Goal: Task Accomplishment & Management: Manage account settings

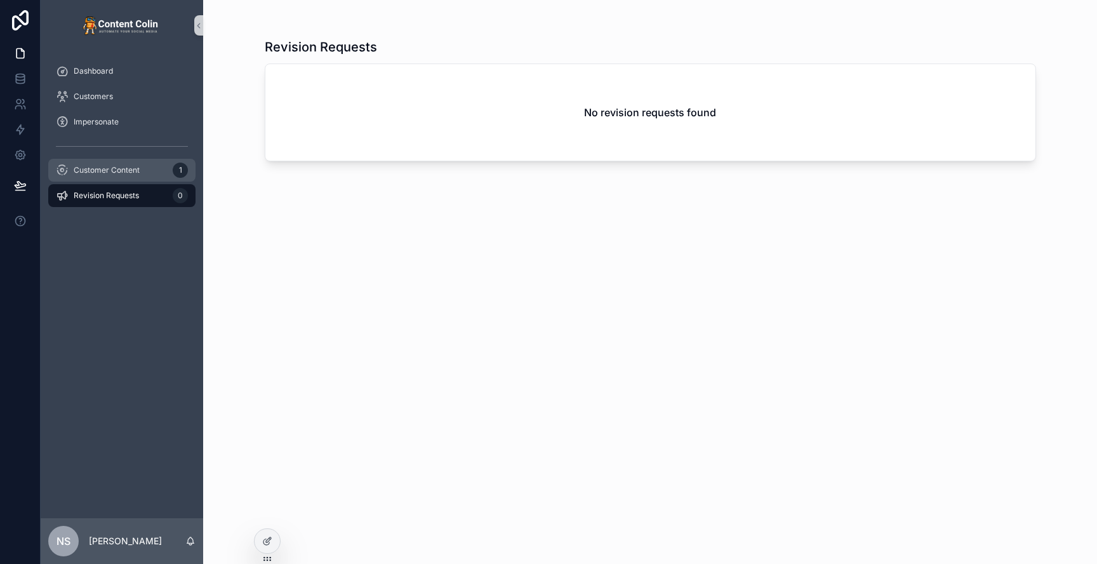
click at [135, 174] on span "Customer Content" at bounding box center [107, 170] width 66 height 10
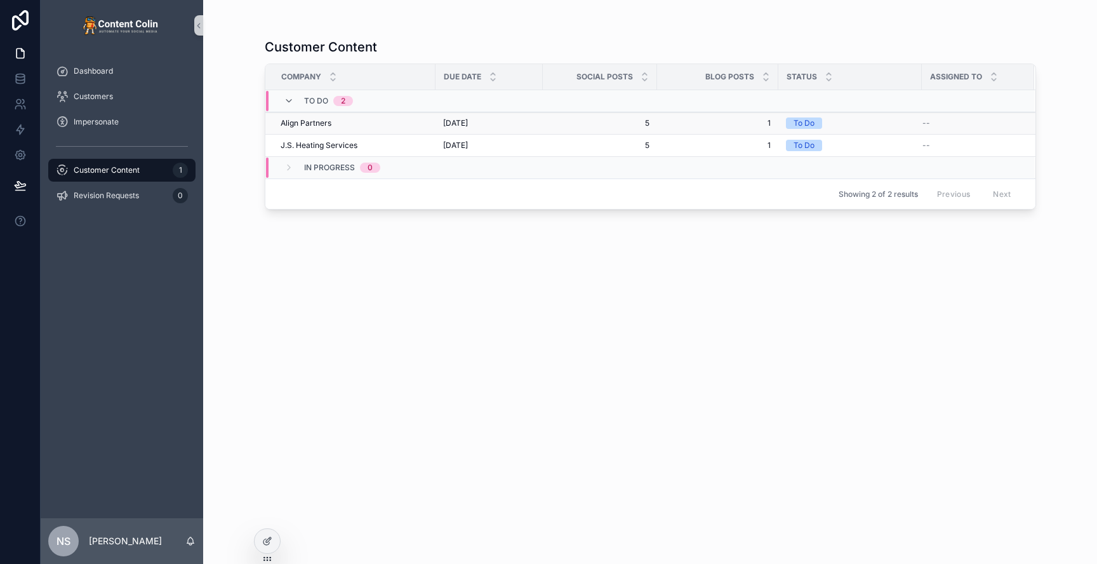
click at [362, 124] on div "Align Partners Align Partners" at bounding box center [354, 123] width 147 height 10
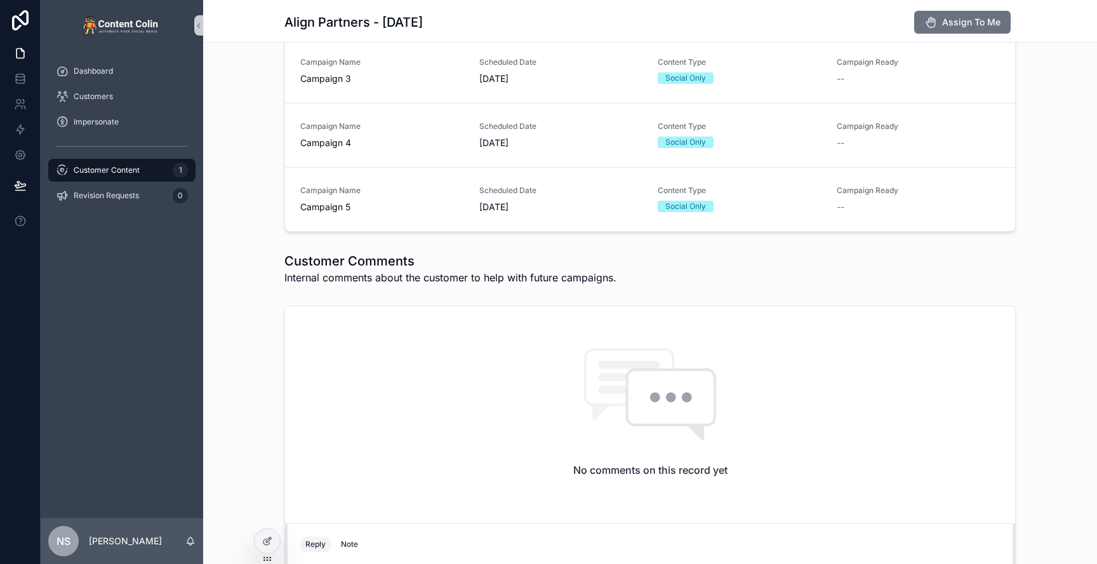
scroll to position [464, 0]
click at [128, 171] on span "Customer Content" at bounding box center [107, 170] width 66 height 10
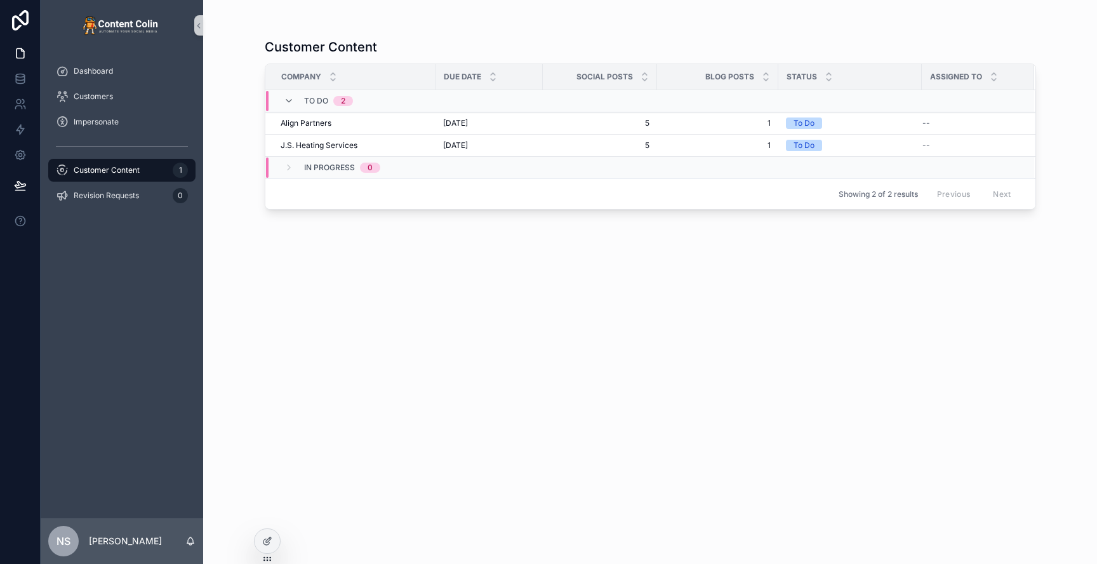
click at [100, 358] on div "Dashboard Customers Impersonate Customer Content 1 Revision Requests 0" at bounding box center [122, 284] width 162 height 467
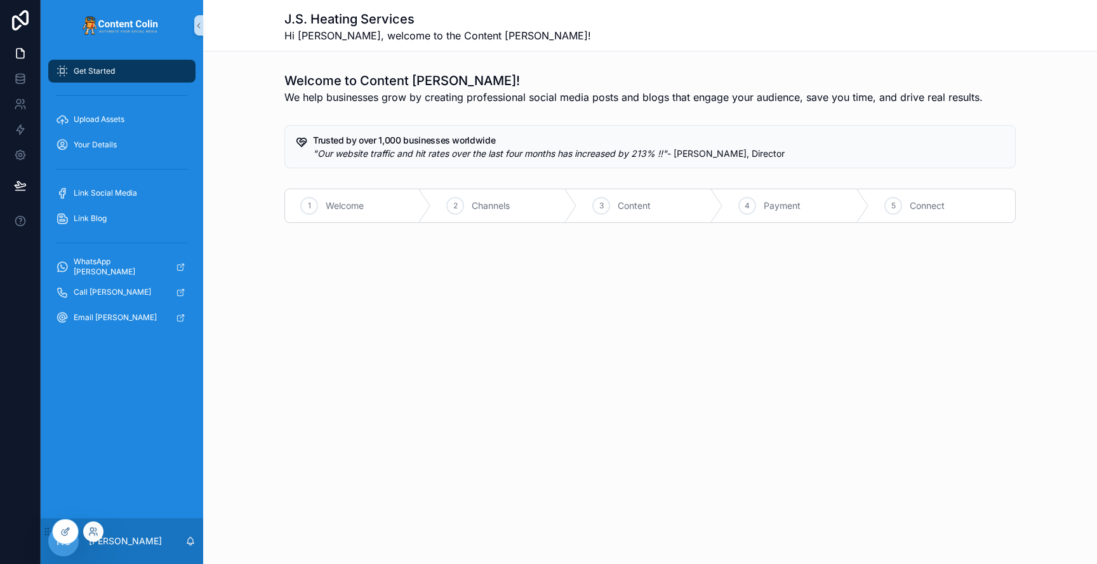
click at [100, 531] on div at bounding box center [93, 531] width 20 height 20
click at [98, 531] on icon at bounding box center [93, 531] width 10 height 10
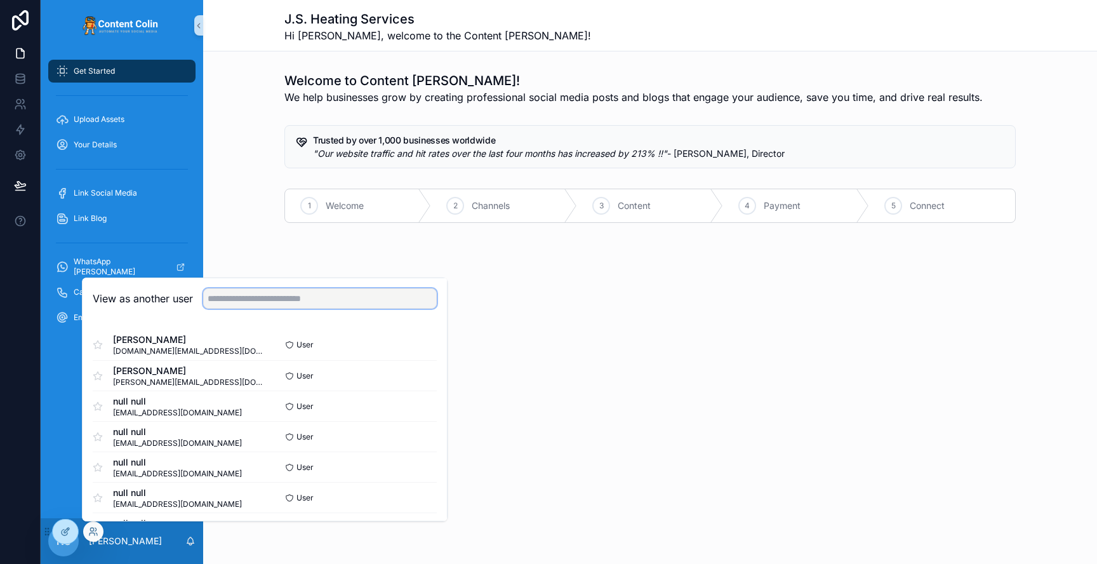
click at [255, 300] on input "text" at bounding box center [320, 298] width 234 height 20
type input "*"
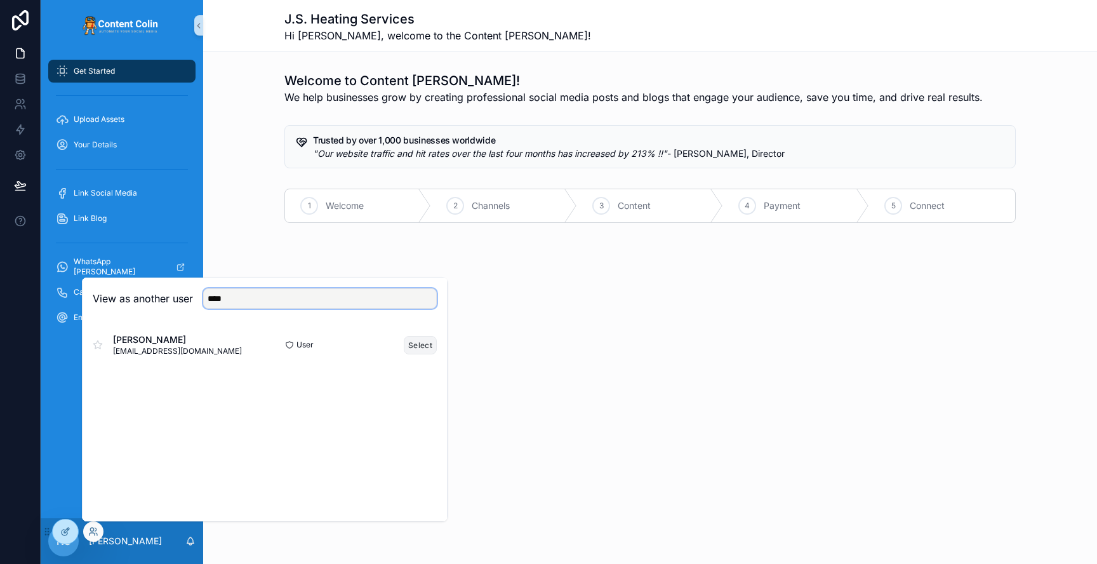
type input "****"
click at [428, 345] on button "Select" at bounding box center [420, 345] width 33 height 18
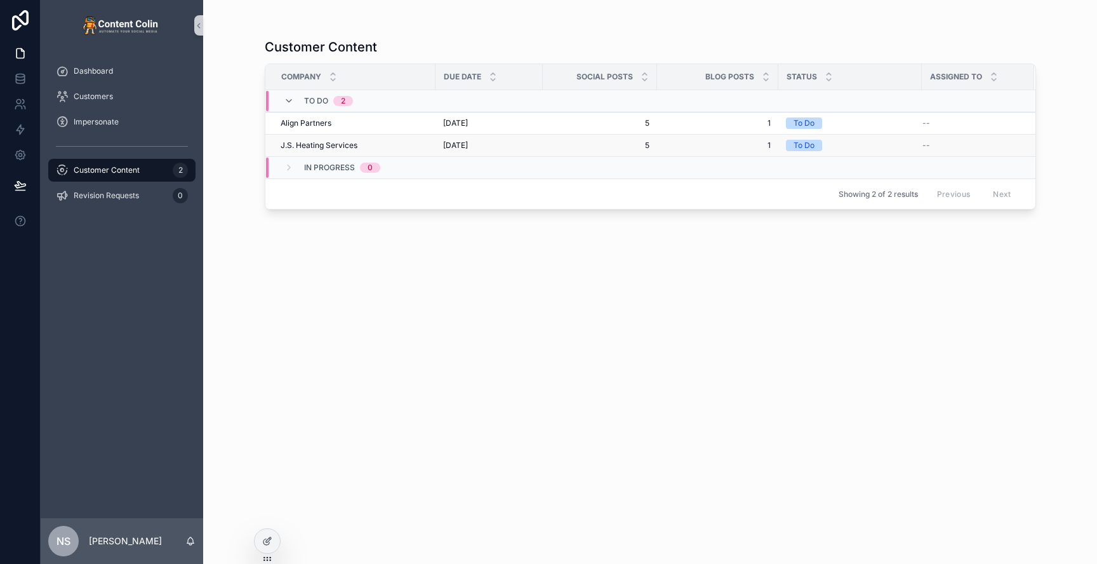
click at [362, 143] on div "J.S. Heating Services J.S. Heating Services" at bounding box center [354, 145] width 147 height 10
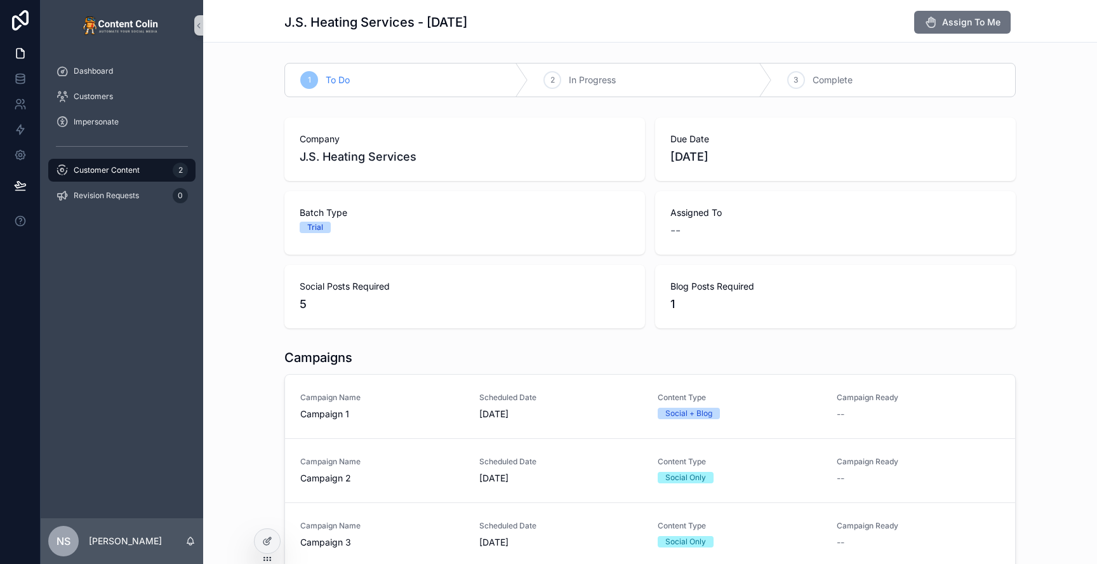
click at [153, 168] on div "Customer Content 2" at bounding box center [122, 170] width 132 height 20
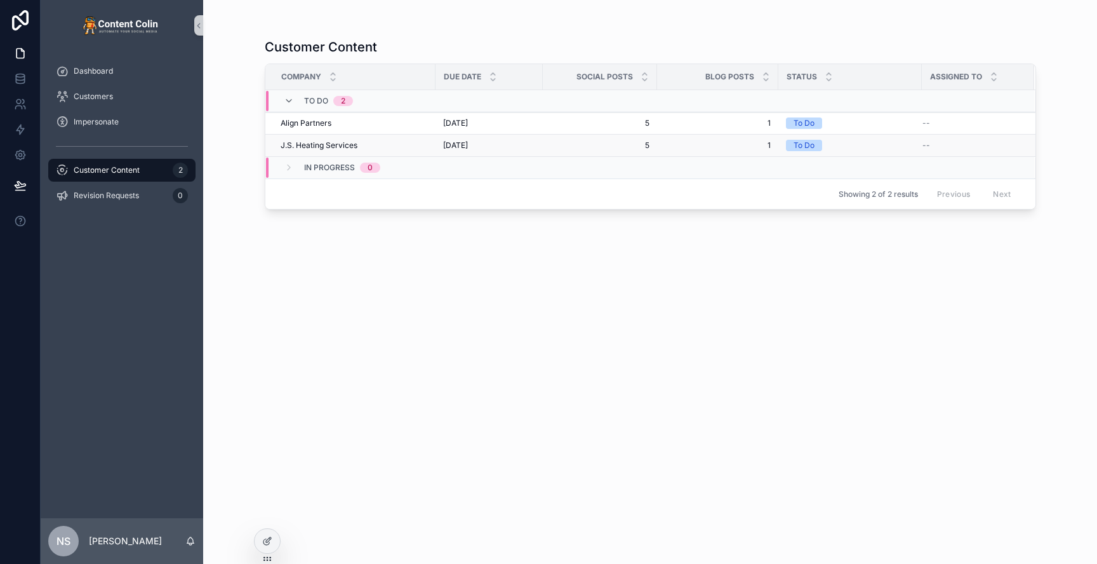
click at [329, 145] on span "J.S. Heating Services" at bounding box center [319, 145] width 77 height 10
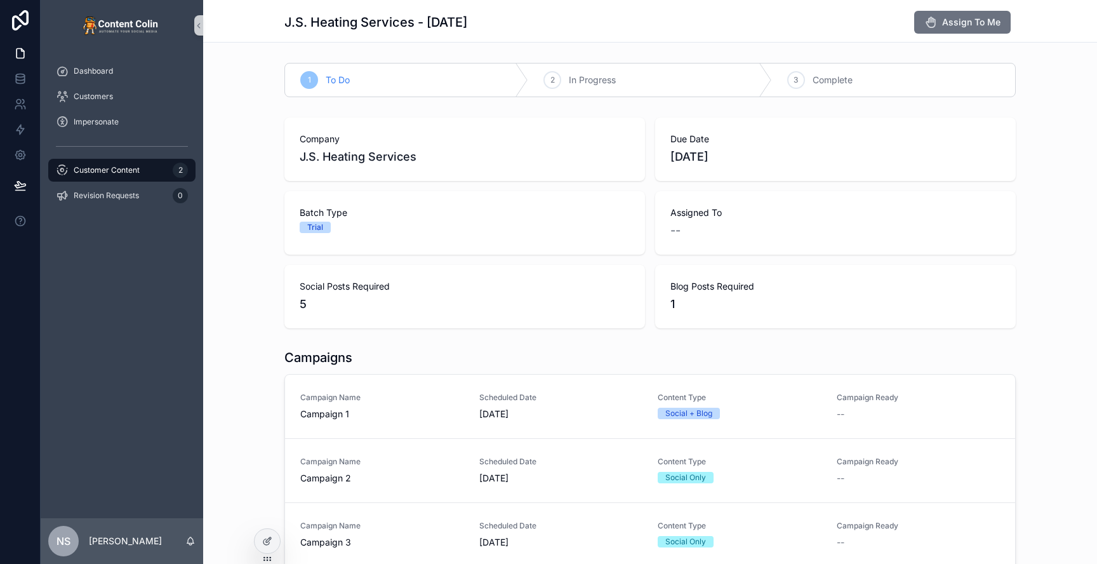
click at [368, 397] on span "Campaign Name" at bounding box center [382, 397] width 164 height 10
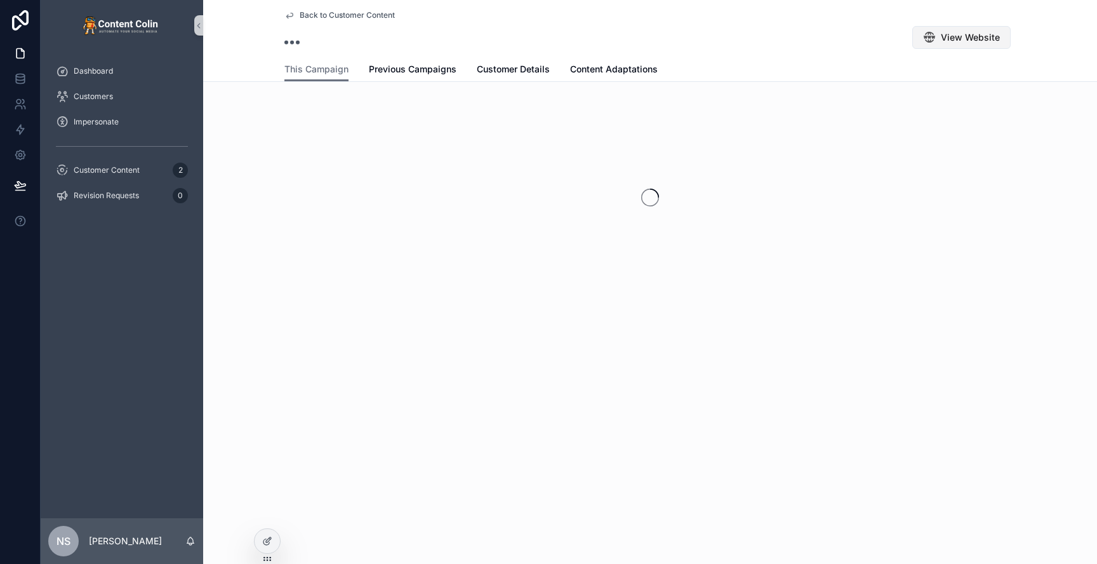
click at [981, 34] on span "View Website" at bounding box center [970, 37] width 59 height 13
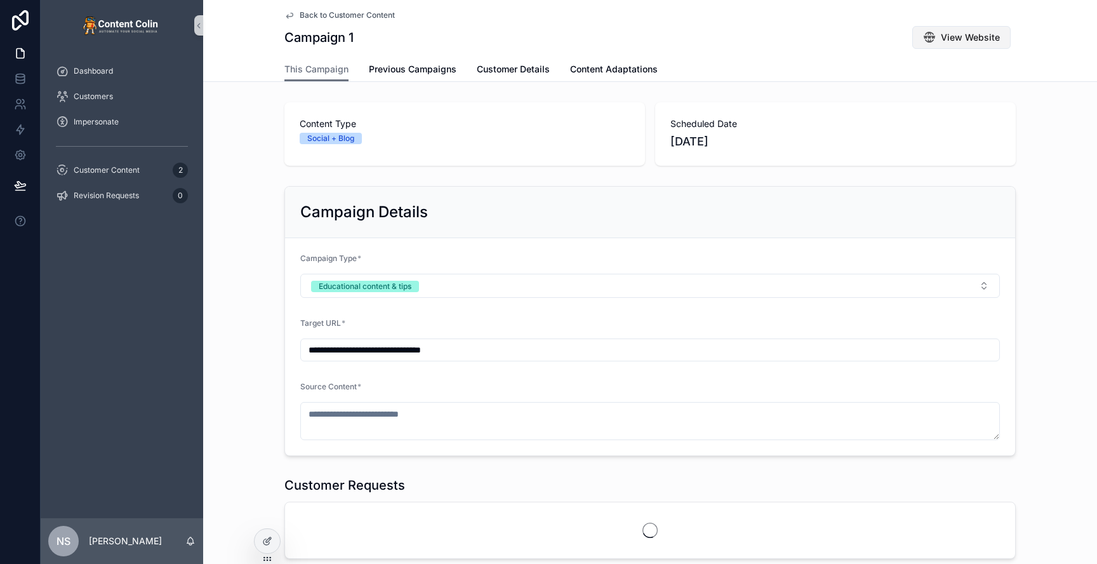
click at [969, 42] on span "View Website" at bounding box center [970, 37] width 59 height 13
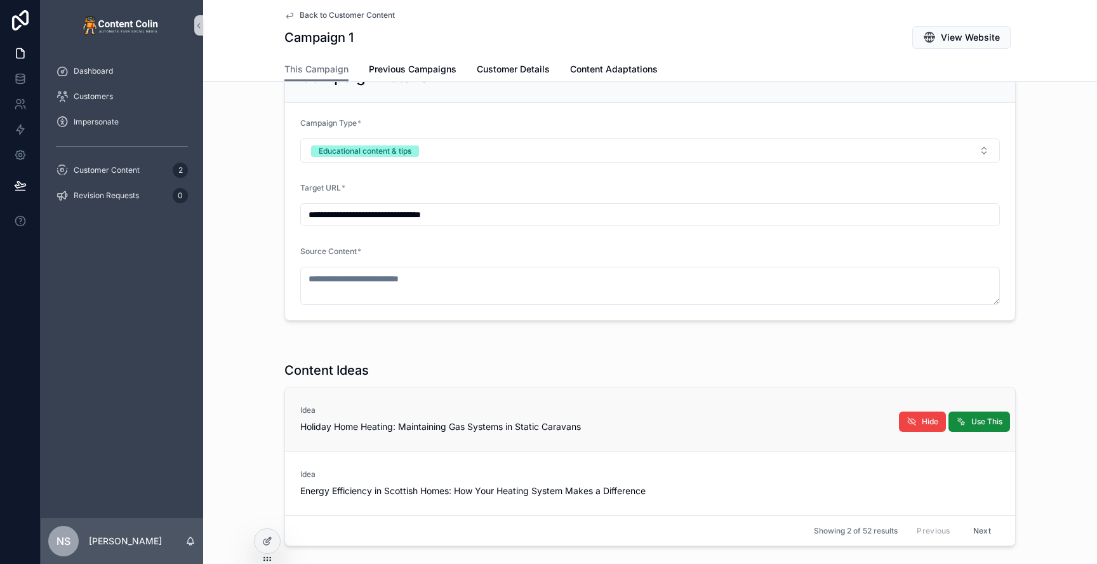
scroll to position [253, 0]
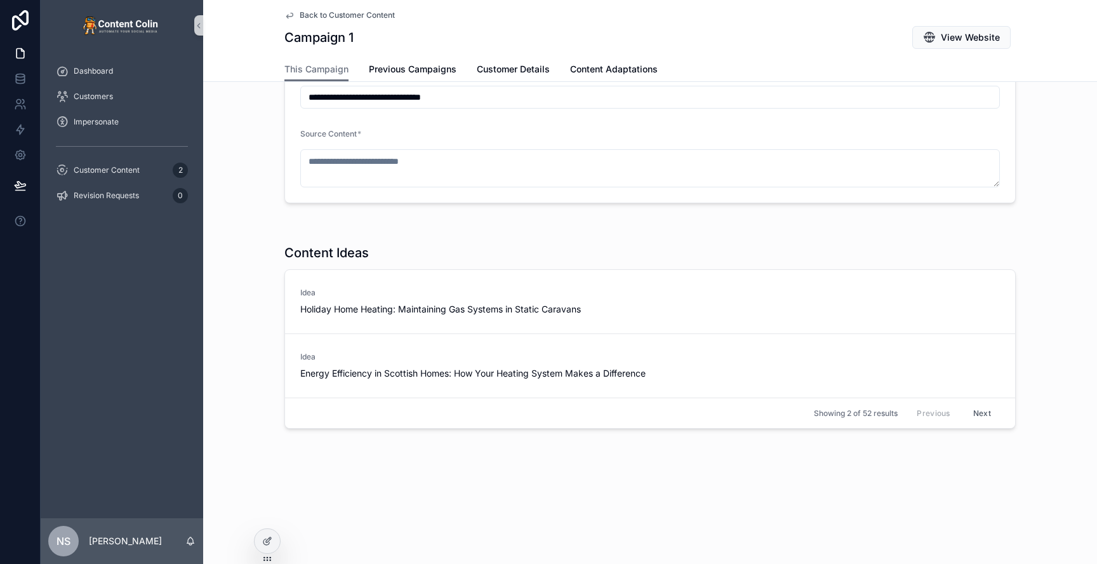
click at [347, 15] on span "Back to Customer Content" at bounding box center [347, 15] width 95 height 10
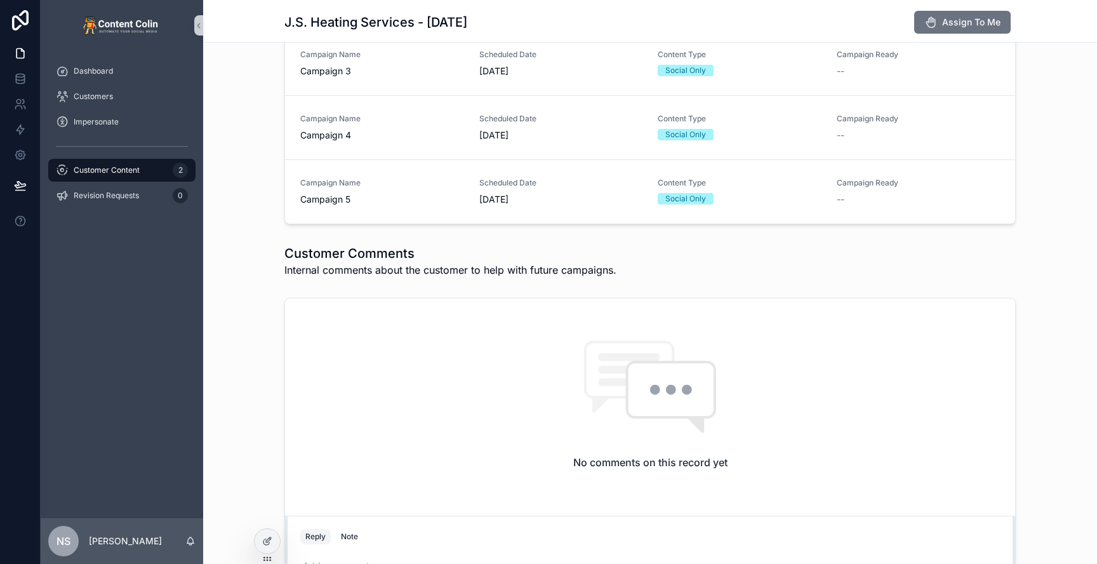
scroll to position [517, 0]
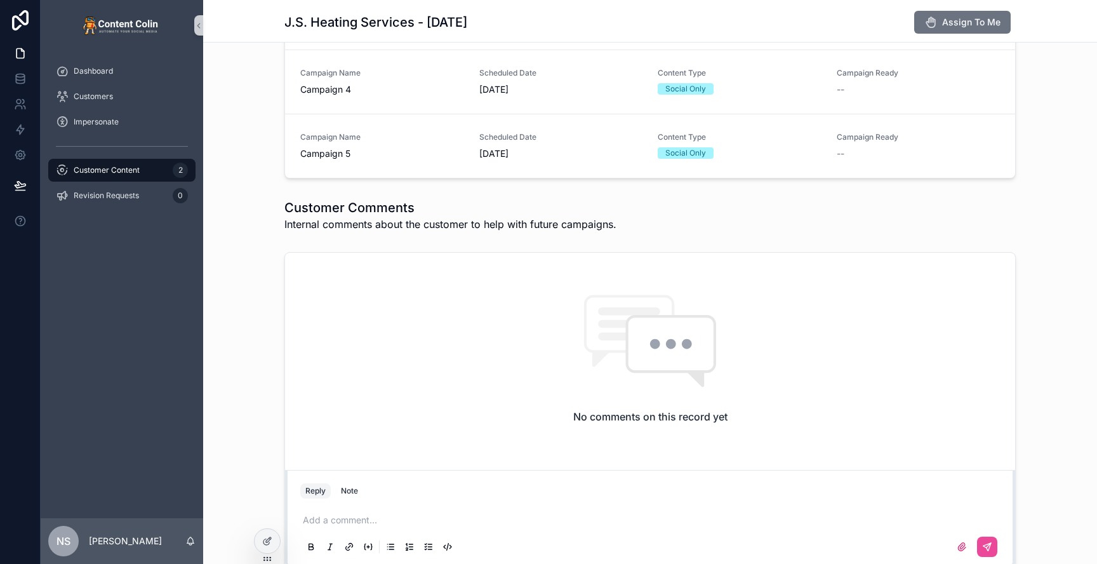
click at [372, 511] on div "Add a comment..." at bounding box center [650, 532] width 700 height 53
click at [371, 519] on p "scrollable content" at bounding box center [653, 520] width 700 height 13
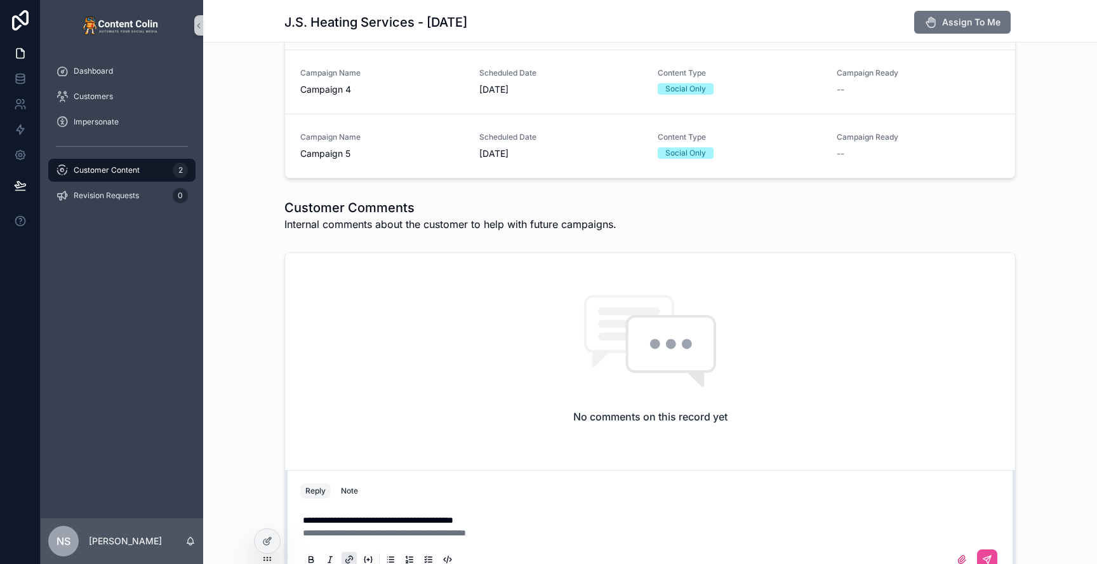
scroll to position [571, 0]
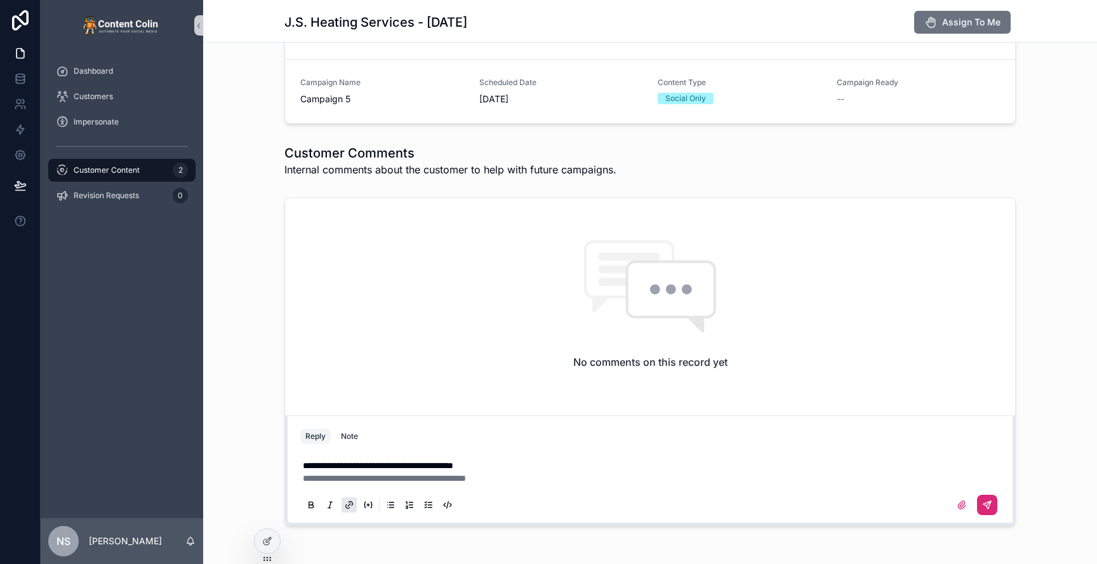
click at [982, 505] on icon "scrollable content" at bounding box center [987, 505] width 10 height 10
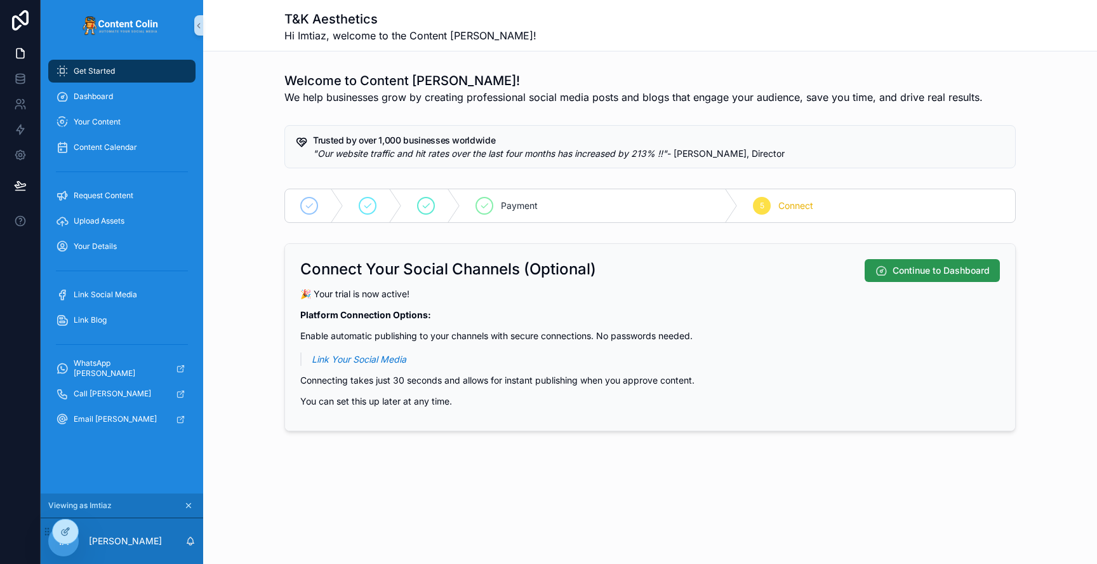
click at [945, 277] on button "Continue to Dashboard" at bounding box center [932, 270] width 135 height 23
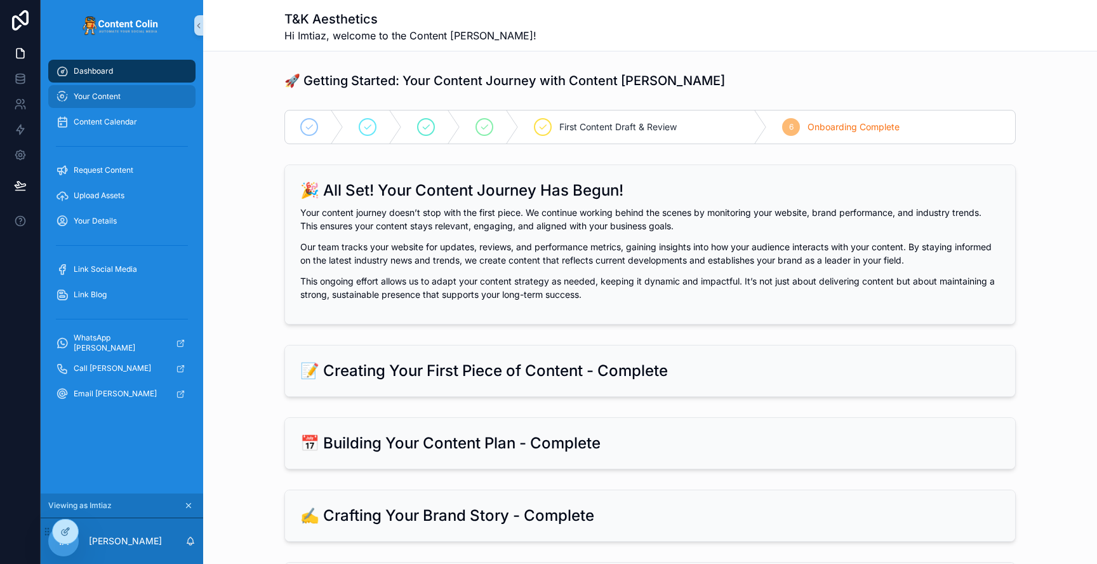
click at [80, 95] on span "Your Content" at bounding box center [97, 96] width 47 height 10
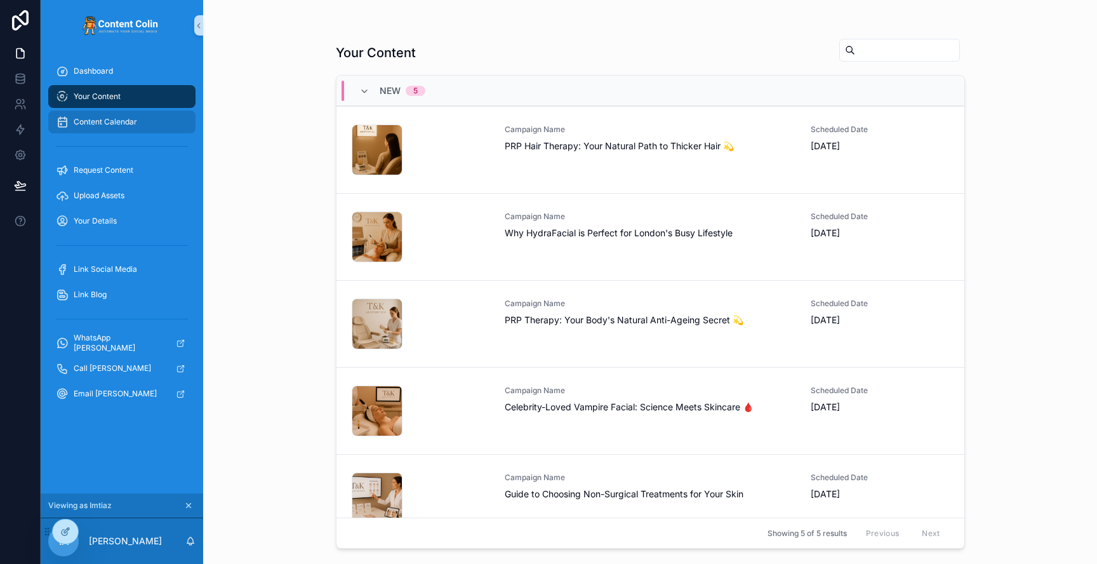
click at [111, 120] on span "Content Calendar" at bounding box center [105, 122] width 63 height 10
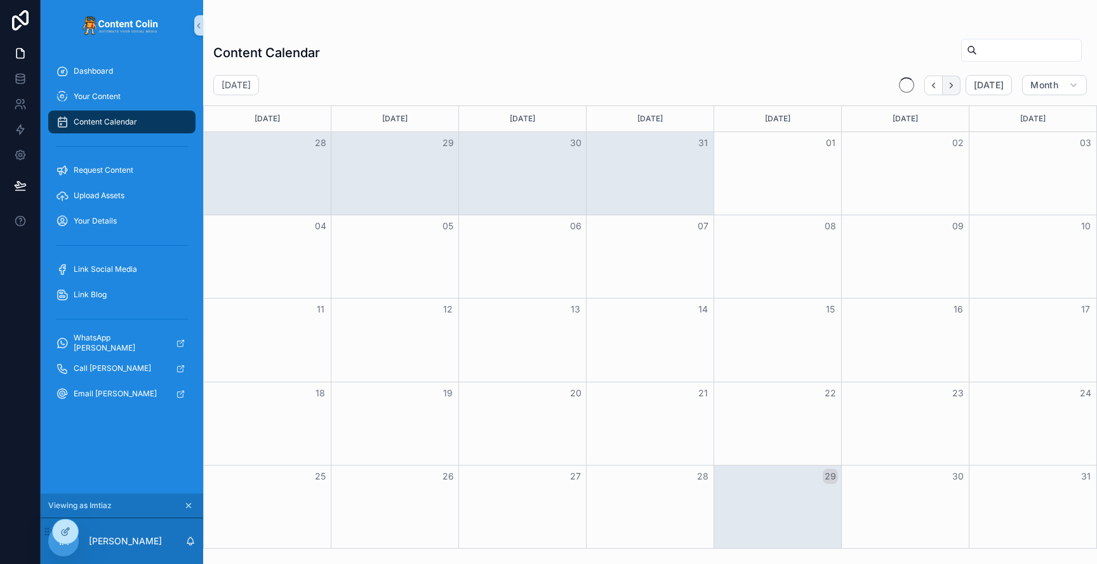
click at [953, 88] on icon "Next" at bounding box center [951, 86] width 10 height 10
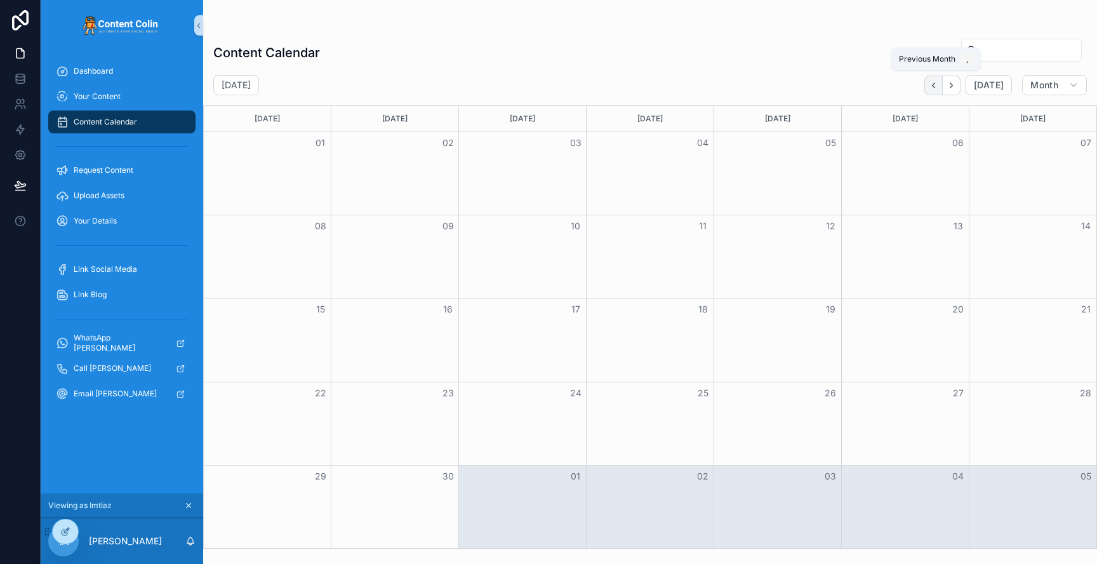
click at [941, 87] on button "Back" at bounding box center [933, 86] width 18 height 20
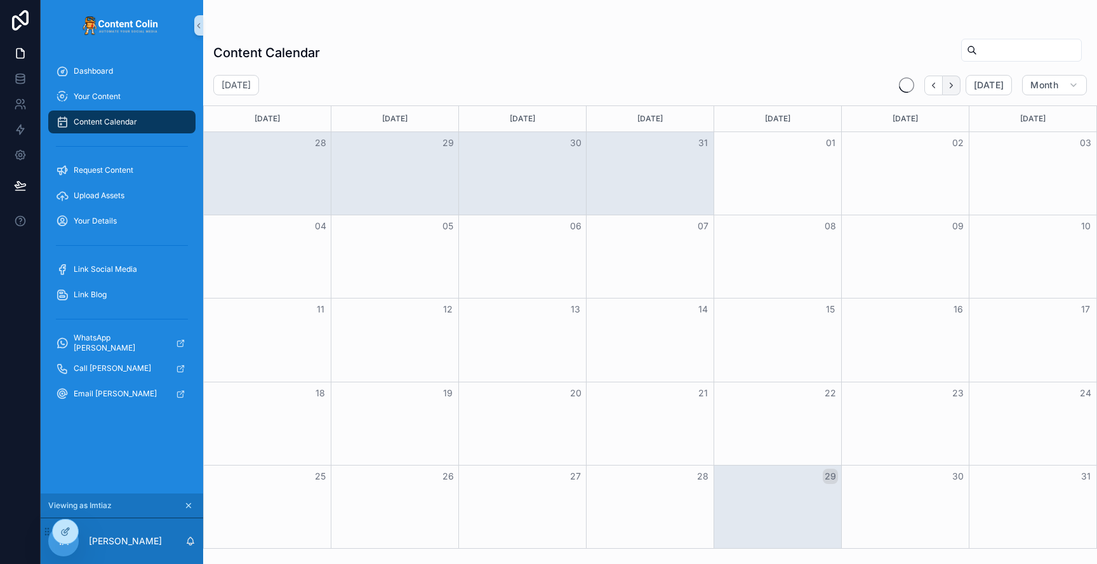
click at [956, 88] on icon "Next" at bounding box center [951, 86] width 10 height 10
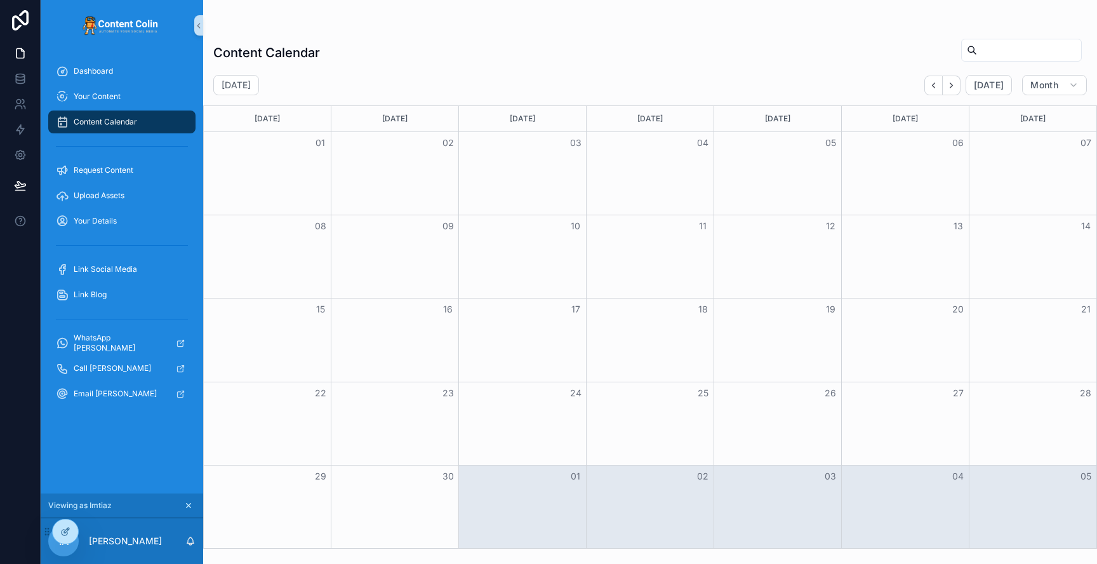
click at [668, 56] on div "Content Calendar" at bounding box center [649, 52] width 873 height 29
click at [145, 88] on div "Your Content" at bounding box center [122, 96] width 132 height 20
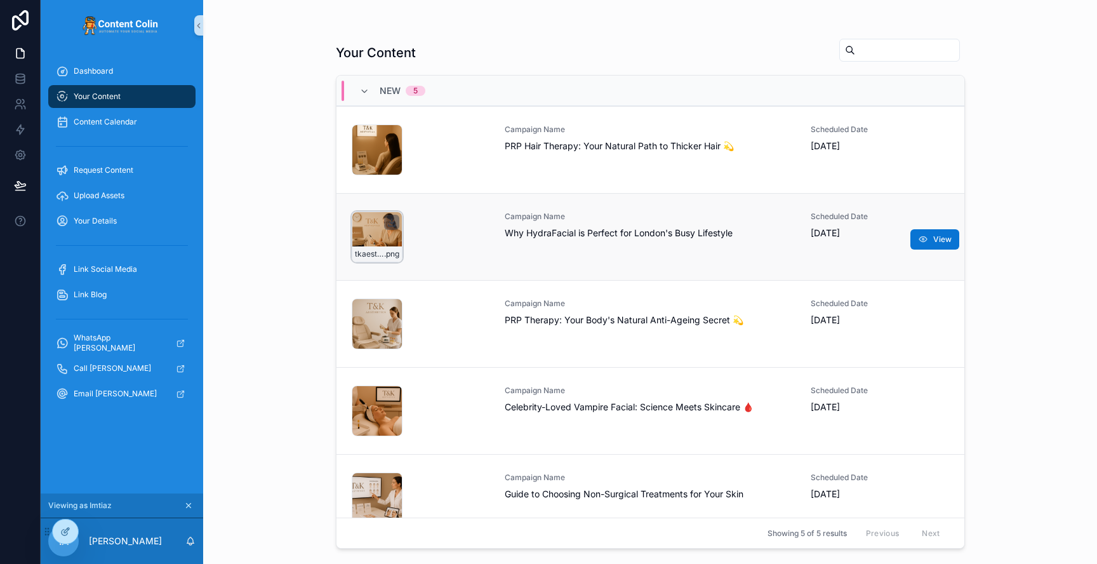
scroll to position [23, 0]
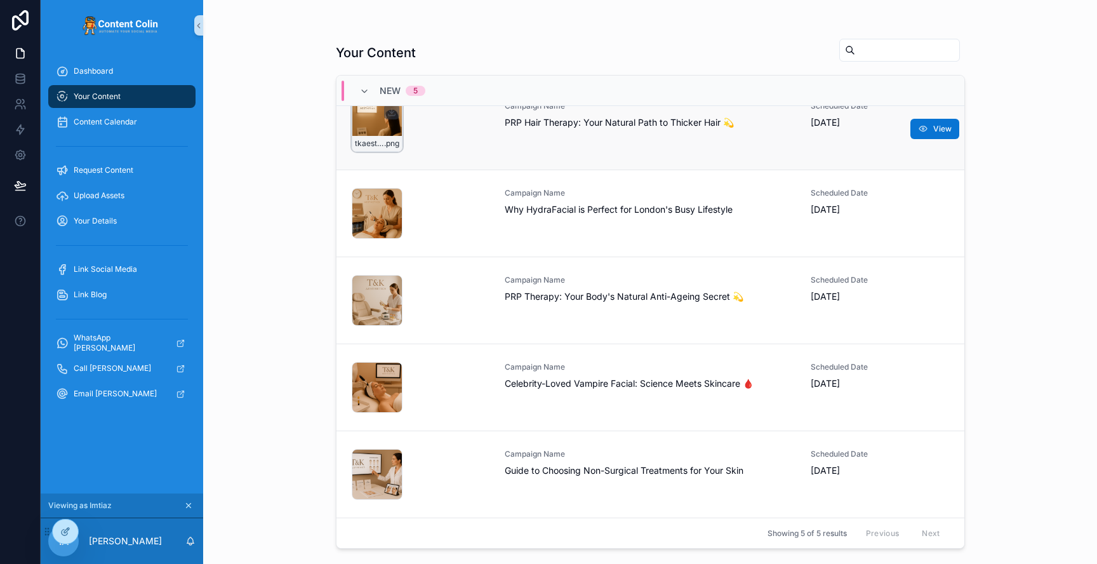
click at [379, 123] on div "tkaesthetics-1756395615 .png" at bounding box center [377, 126] width 51 height 51
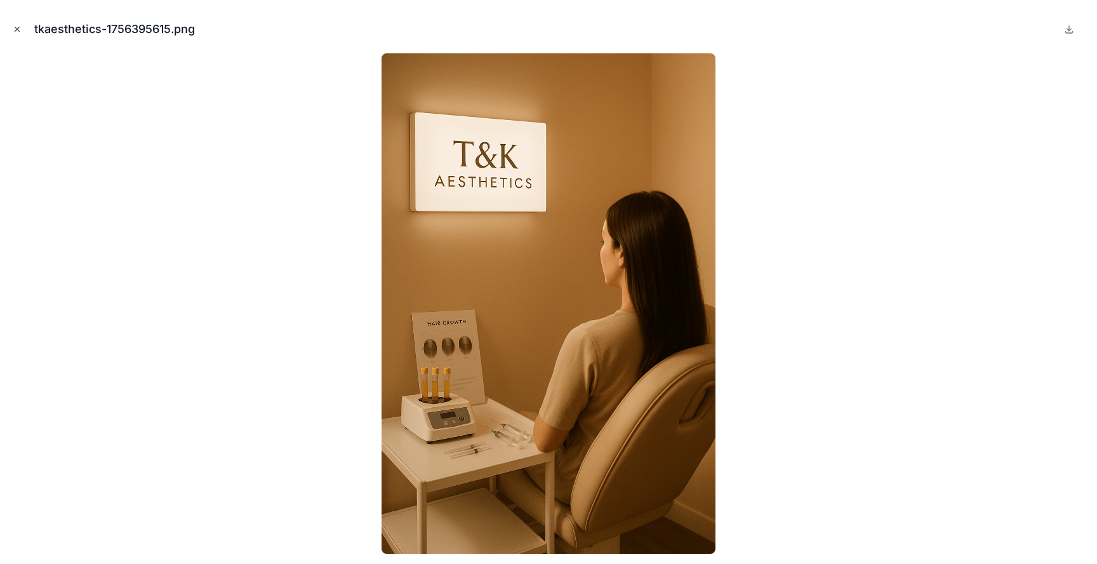
click at [17, 27] on icon "Close modal" at bounding box center [17, 29] width 9 height 9
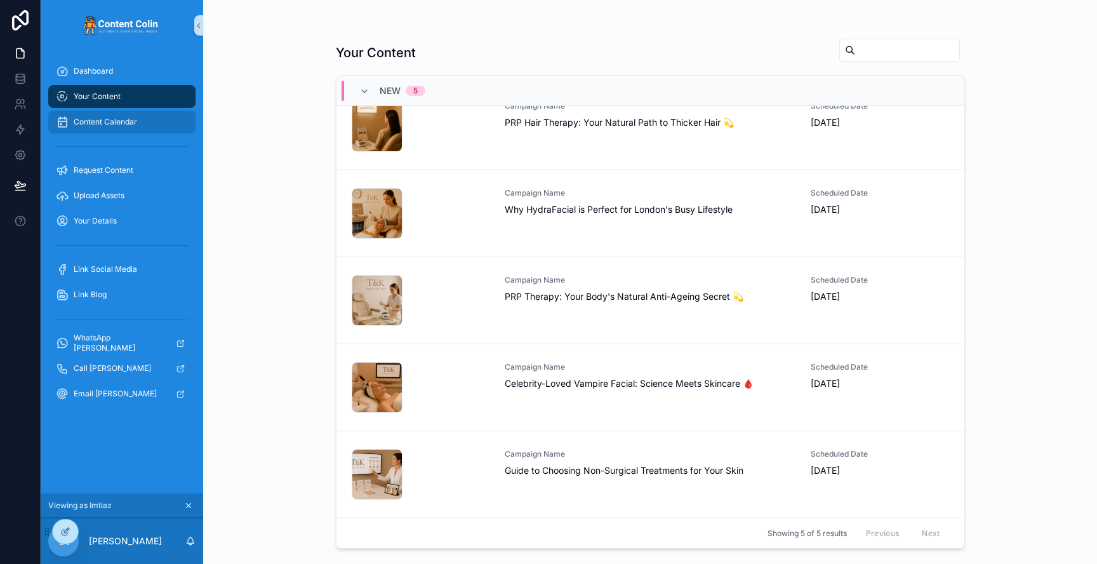
click at [109, 117] on span "Content Calendar" at bounding box center [105, 122] width 63 height 10
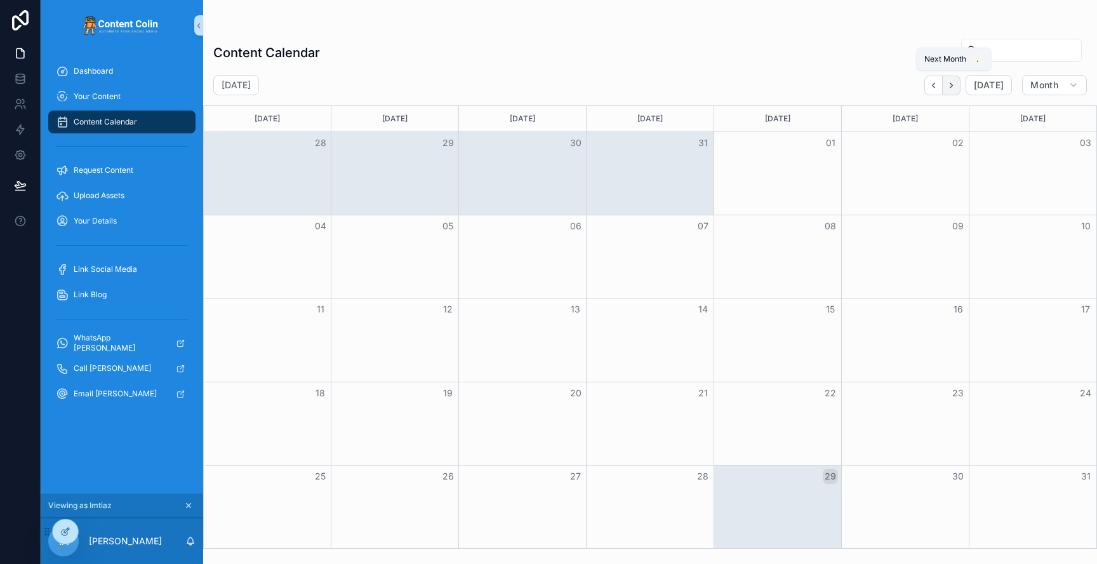
click at [959, 88] on button "Next" at bounding box center [952, 86] width 18 height 20
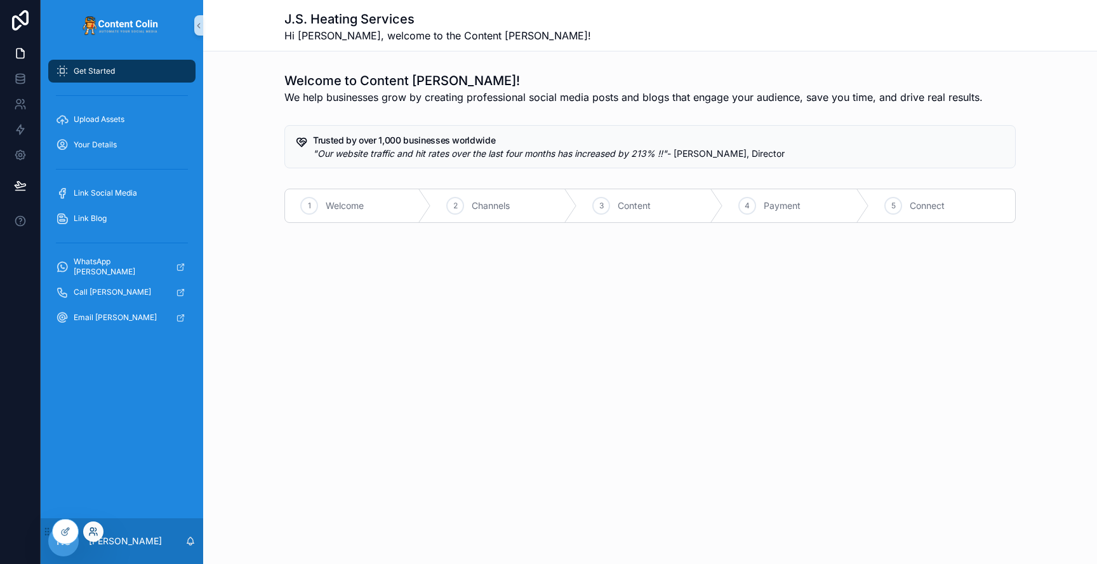
click at [95, 529] on icon at bounding box center [93, 531] width 10 height 10
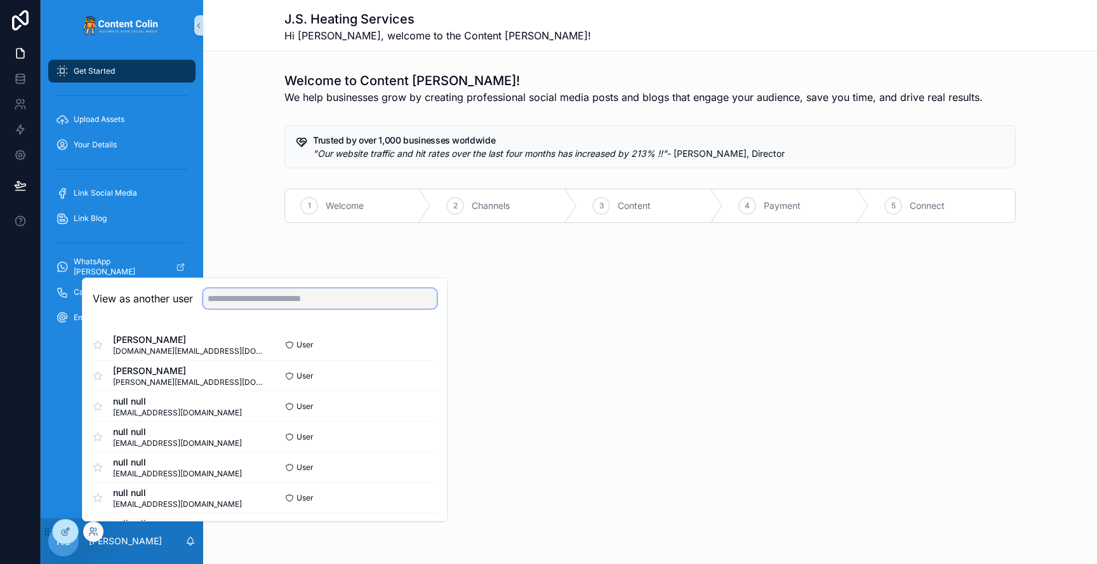
click at [269, 293] on input "text" at bounding box center [320, 298] width 234 height 20
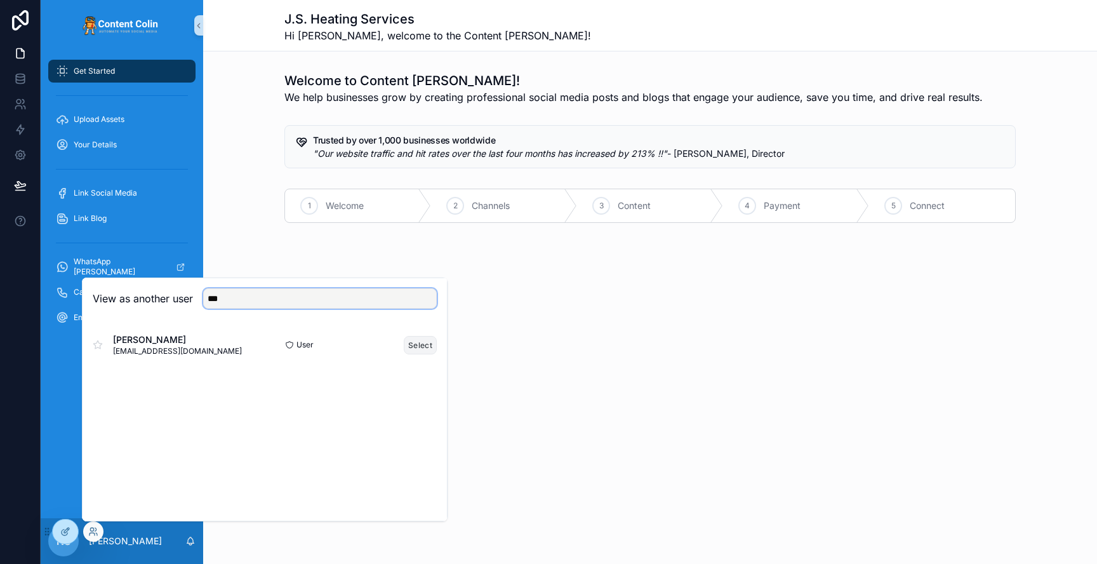
type input "***"
click at [426, 347] on button "Select" at bounding box center [420, 345] width 33 height 18
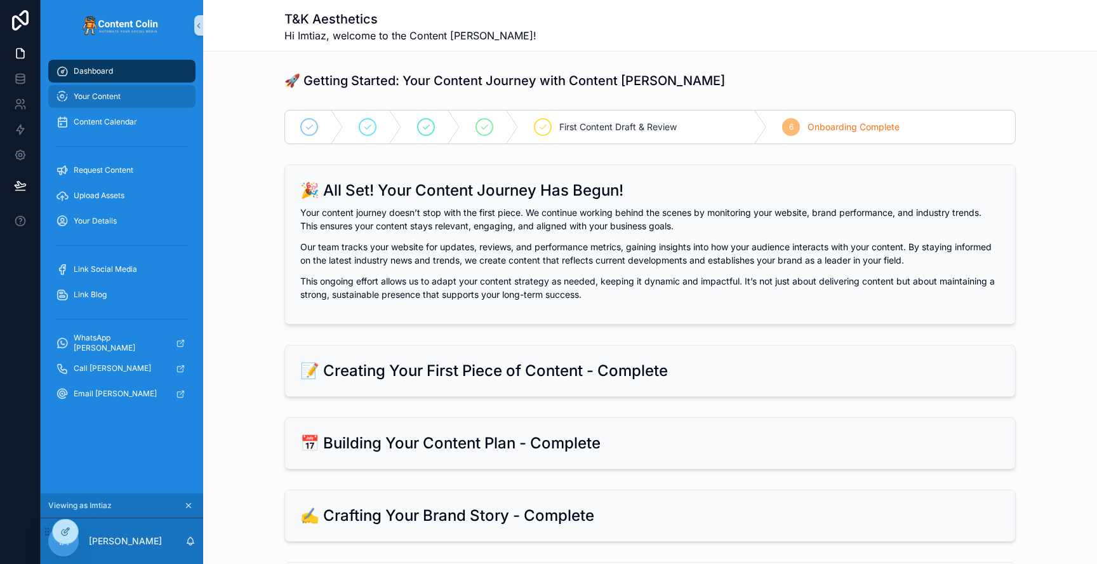
click at [118, 96] on span "Your Content" at bounding box center [97, 96] width 47 height 10
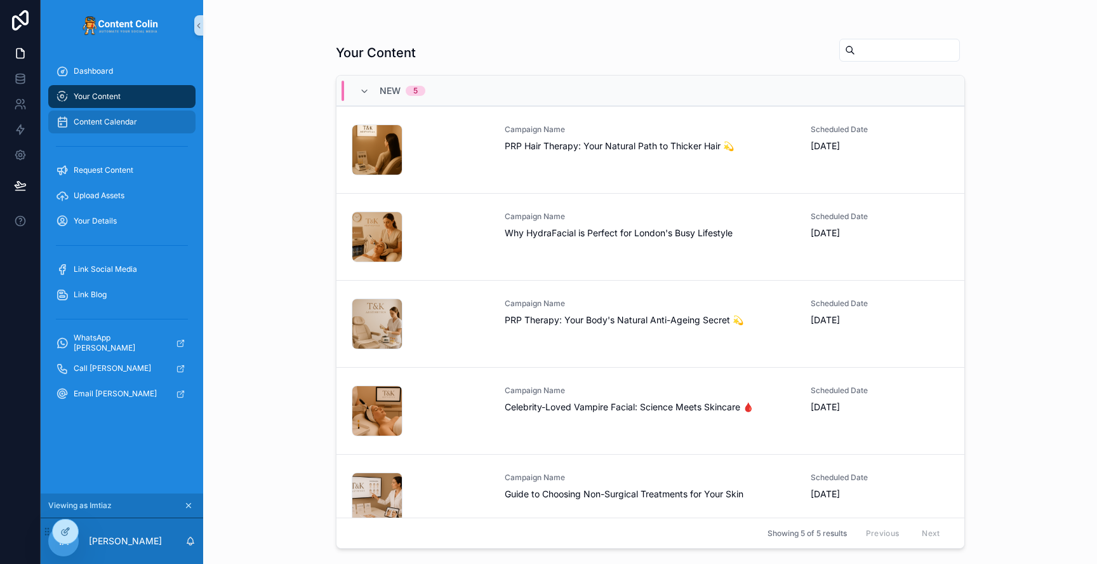
click at [127, 124] on span "Content Calendar" at bounding box center [105, 122] width 63 height 10
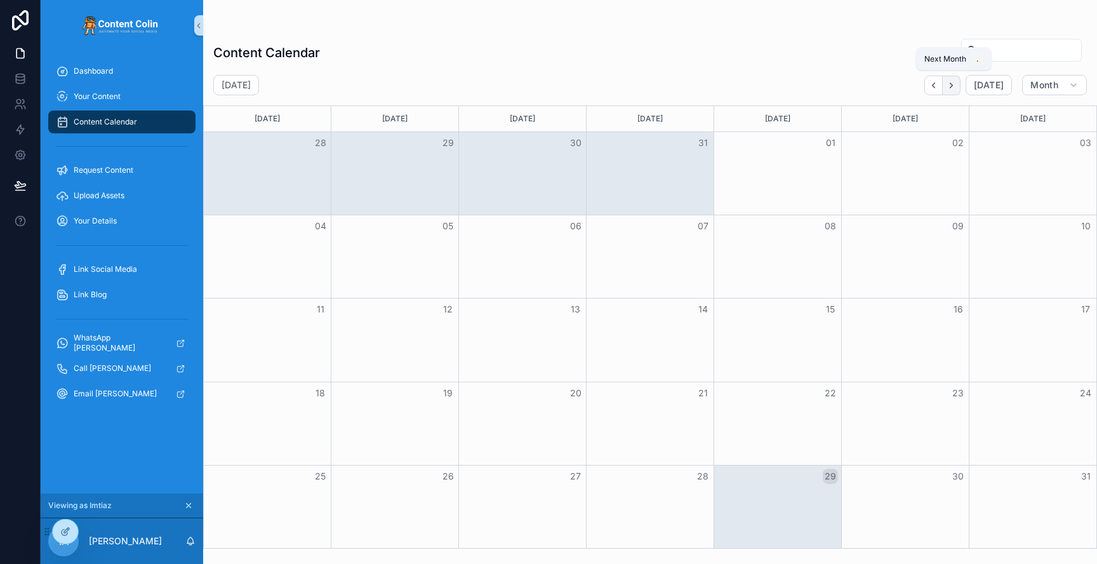
click at [955, 88] on icon "Next" at bounding box center [951, 86] width 10 height 10
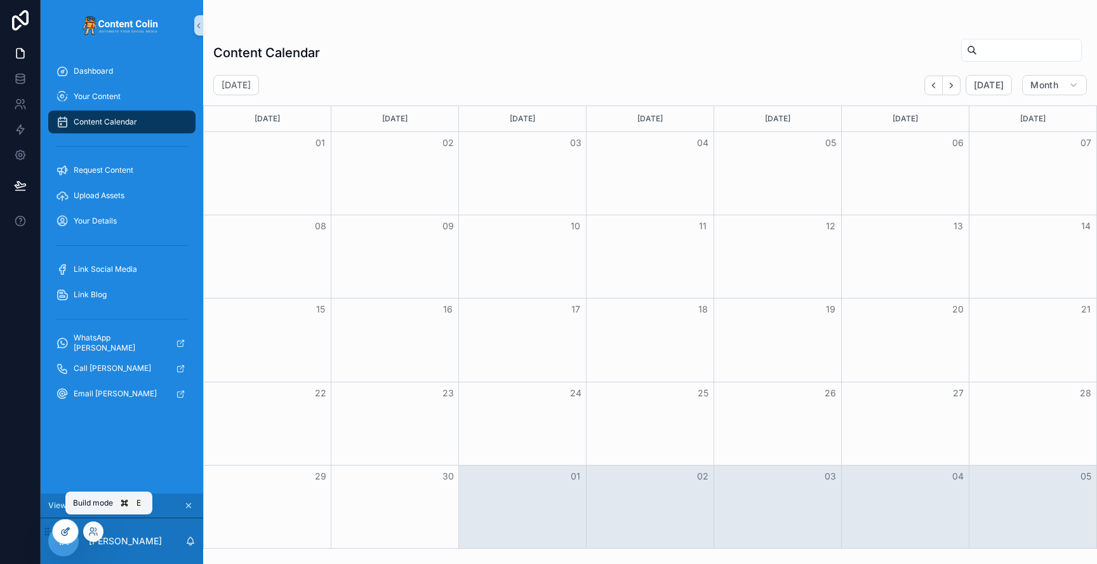
click at [63, 532] on icon at bounding box center [65, 531] width 10 height 10
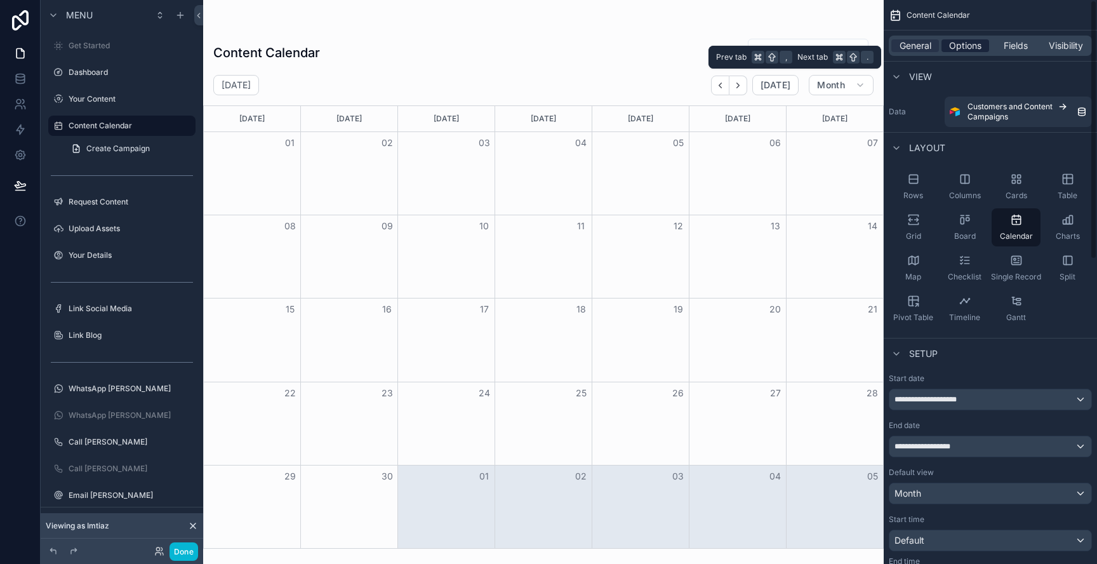
click at [971, 47] on span "Options" at bounding box center [965, 45] width 32 height 13
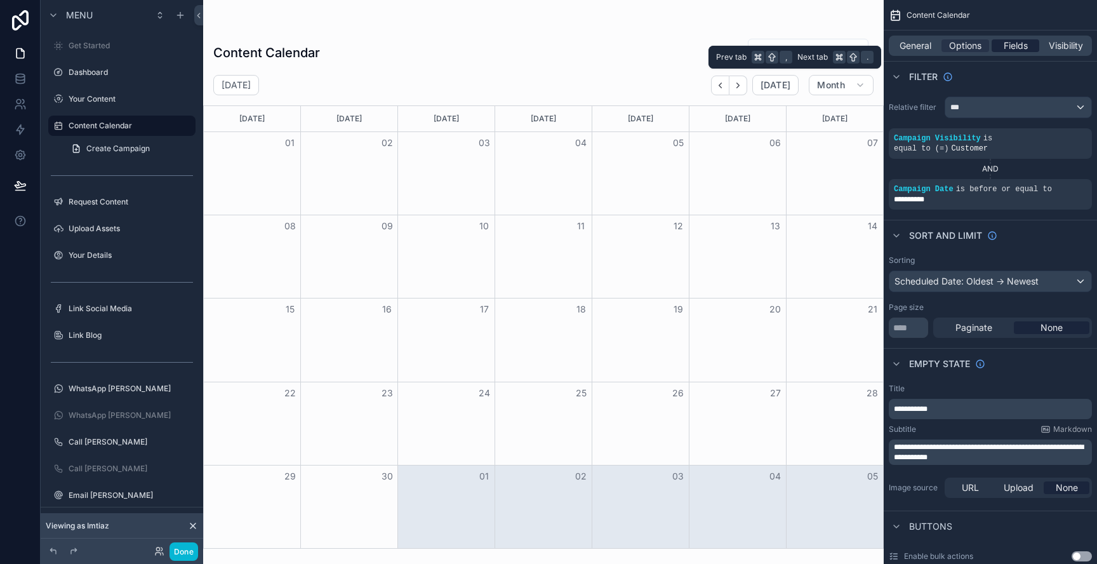
click at [1012, 44] on span "Fields" at bounding box center [1016, 45] width 24 height 13
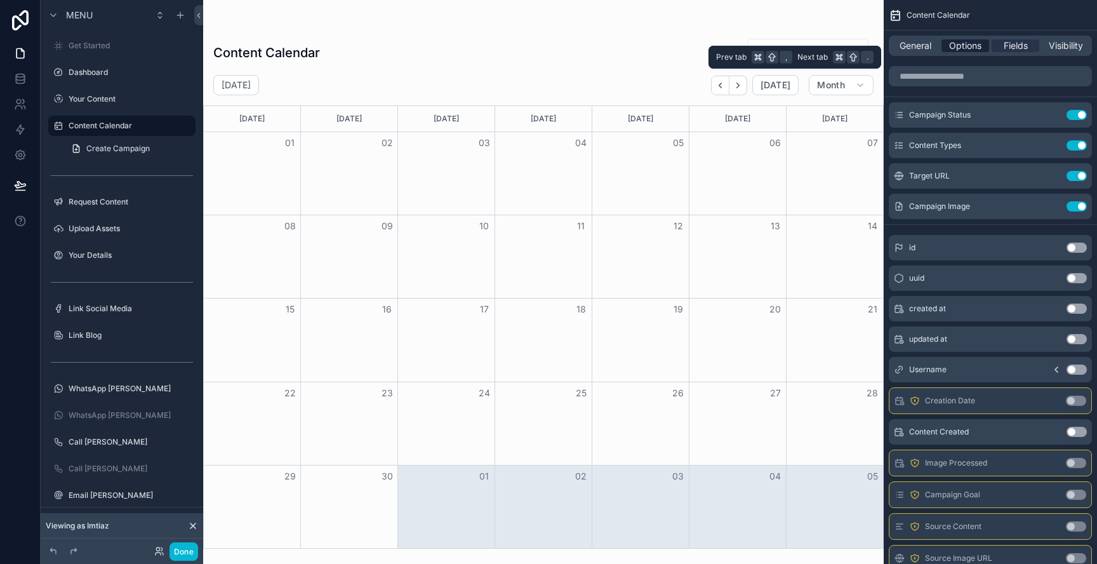
click at [969, 46] on span "Options" at bounding box center [965, 45] width 32 height 13
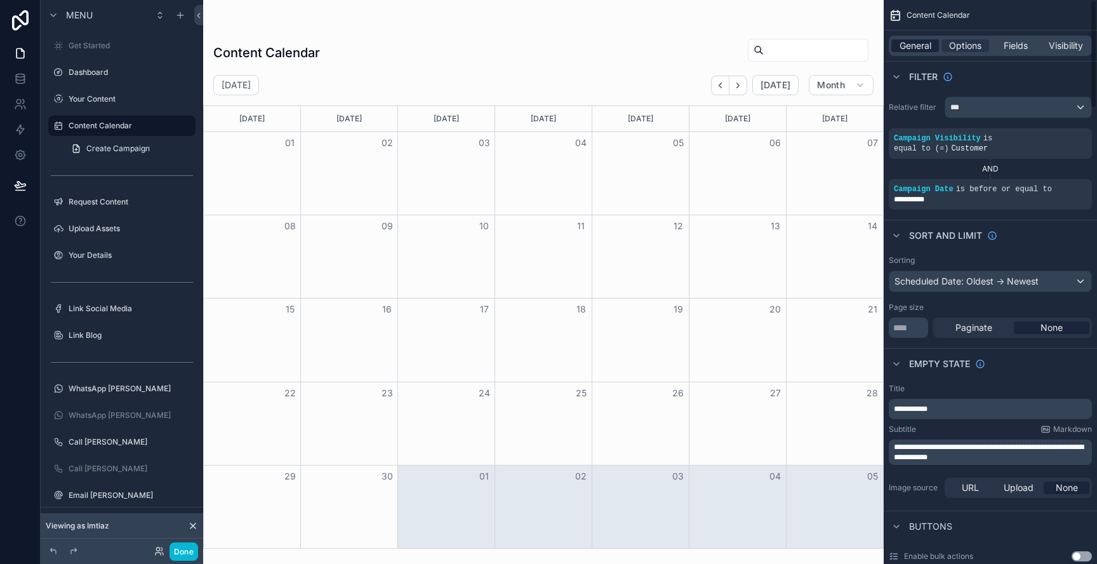
click at [919, 37] on div "General Options Fields Visibility" at bounding box center [990, 46] width 203 height 20
click at [920, 45] on span "General" at bounding box center [915, 45] width 32 height 13
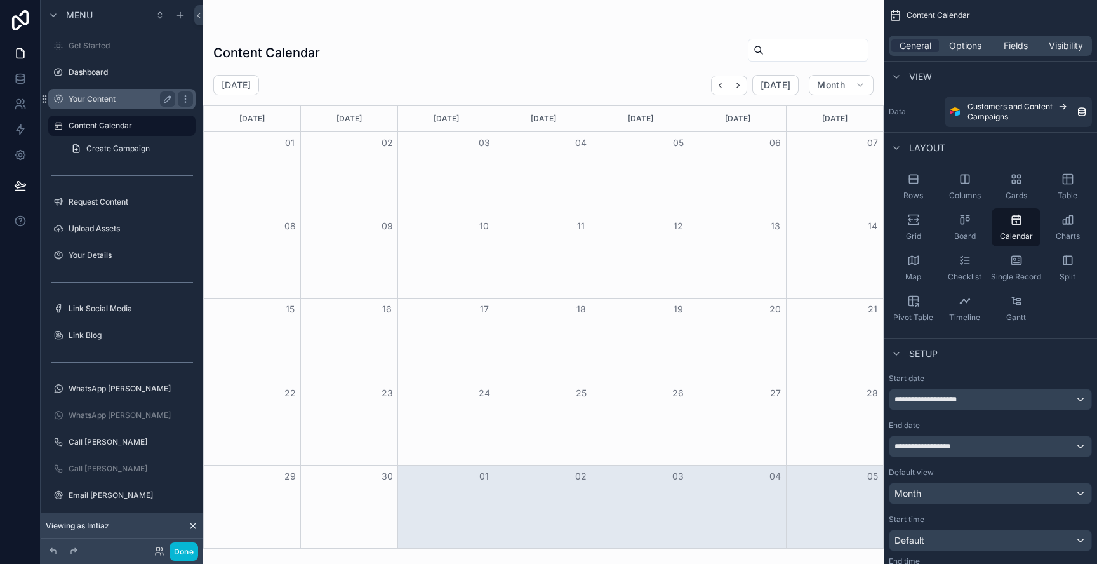
click at [102, 95] on label "Your Content" at bounding box center [120, 99] width 102 height 10
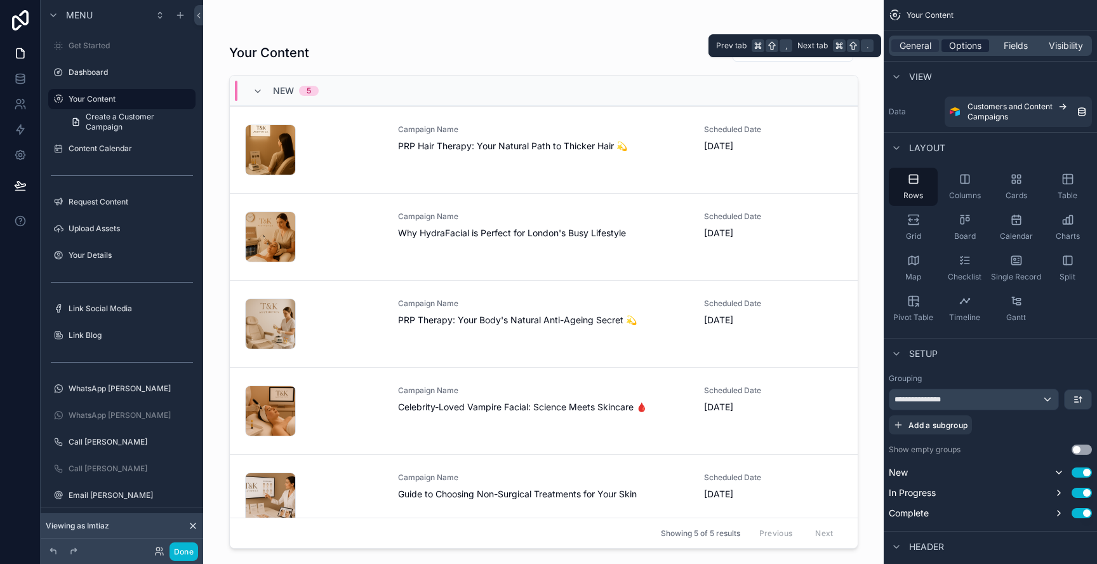
click at [971, 48] on span "Options" at bounding box center [965, 45] width 32 height 13
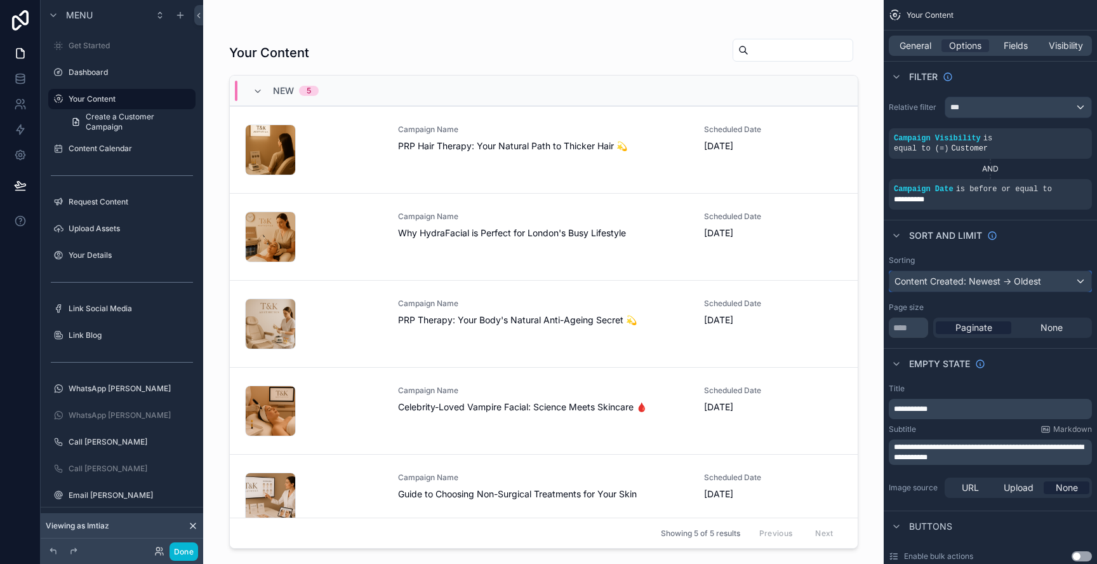
click at [1028, 278] on div "Content Created: Newest -> Oldest" at bounding box center [990, 281] width 202 height 20
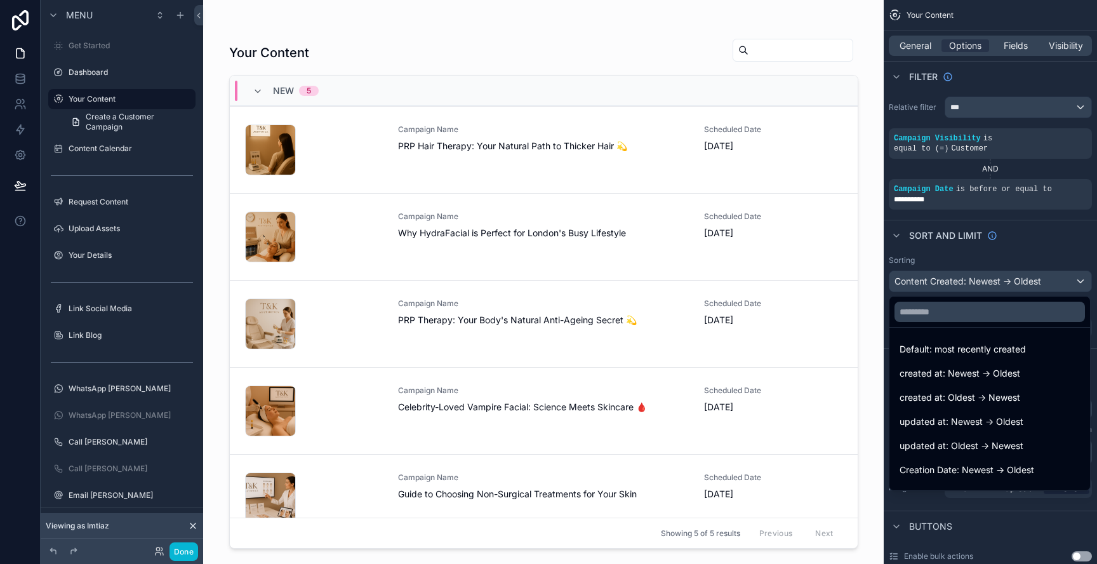
click at [1035, 262] on div "scrollable content" at bounding box center [548, 282] width 1097 height 564
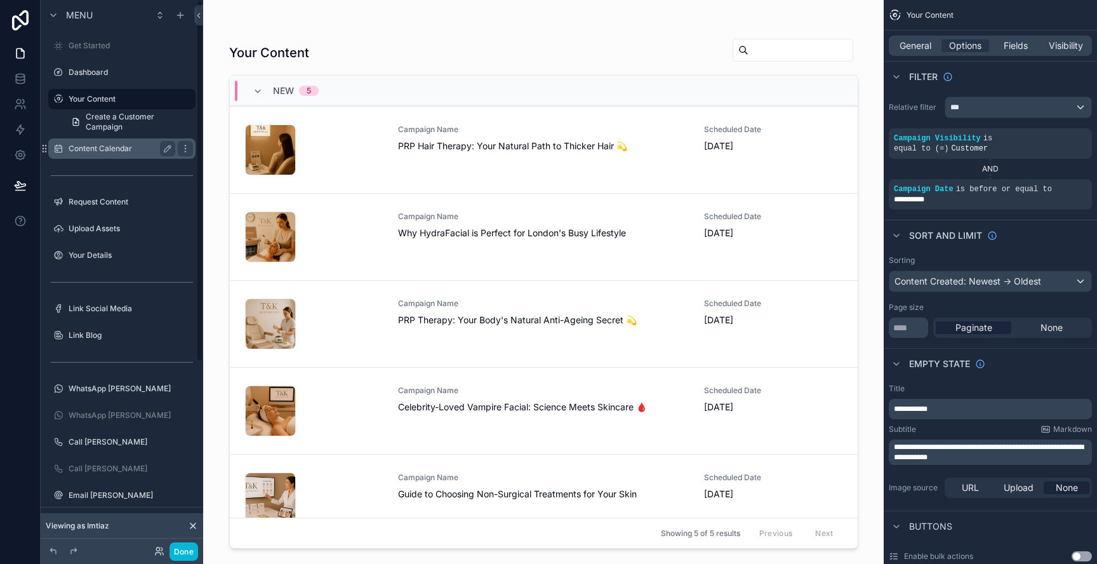
click at [105, 151] on label "Content Calendar" at bounding box center [120, 148] width 102 height 10
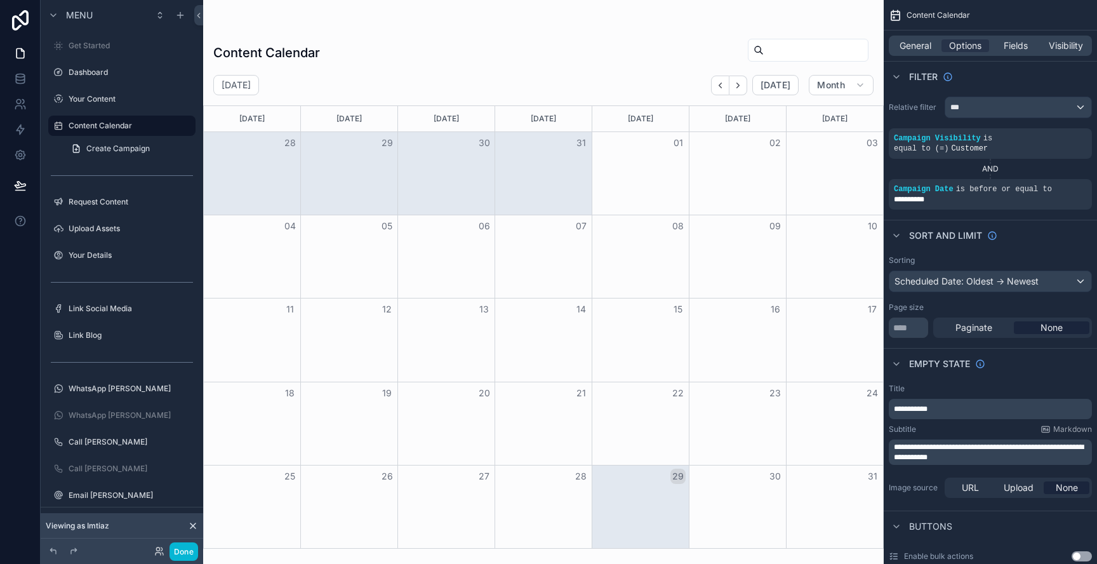
click at [742, 88] on div "scrollable content" at bounding box center [543, 282] width 680 height 564
click at [739, 81] on icon "Next" at bounding box center [738, 86] width 10 height 10
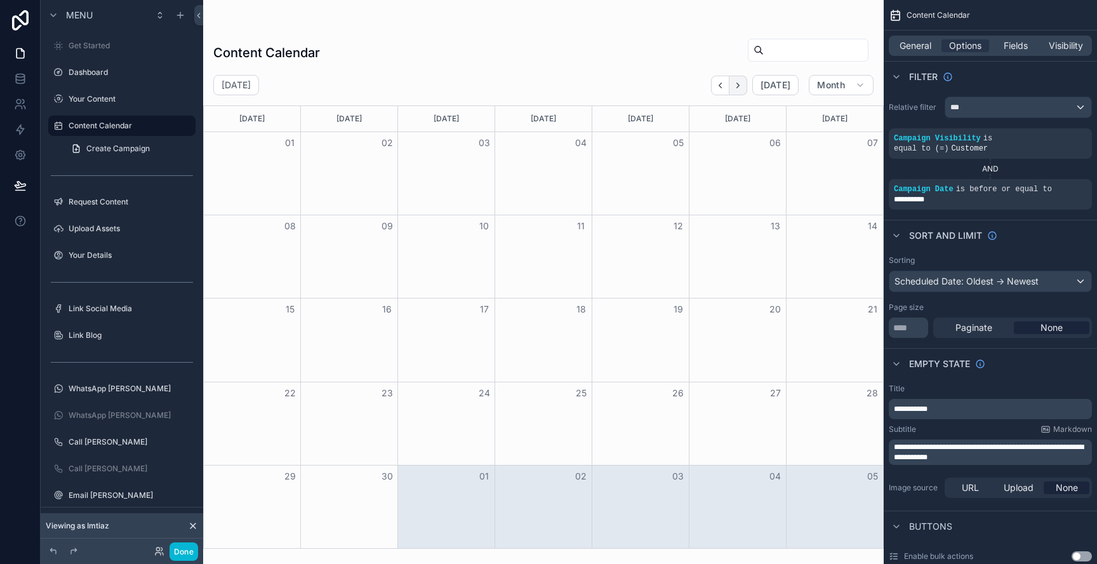
click at [746, 83] on button "Next" at bounding box center [738, 86] width 18 height 20
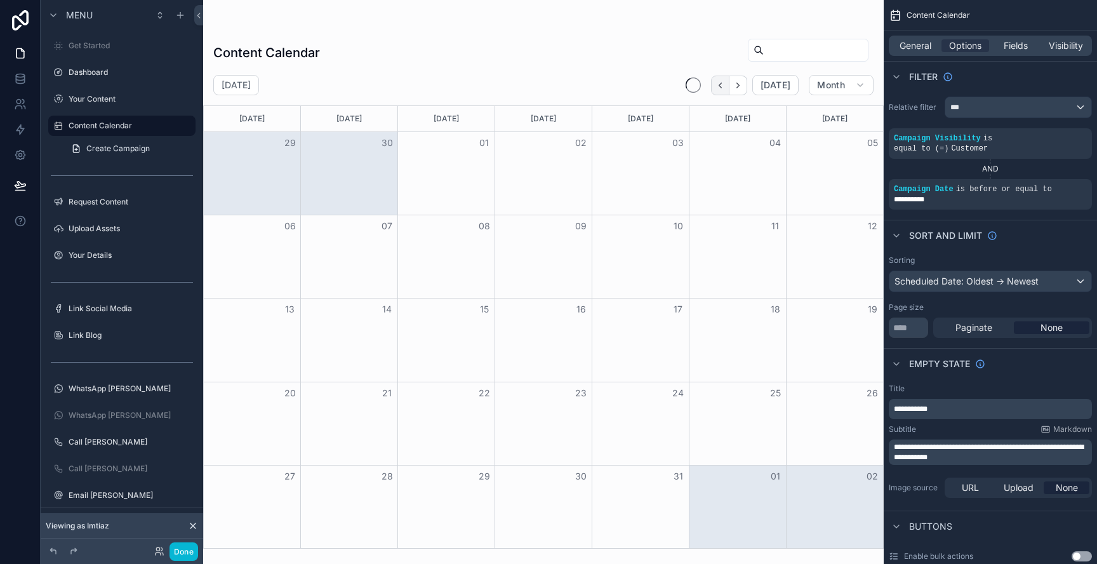
click at [723, 84] on icon "Back" at bounding box center [720, 86] width 10 height 10
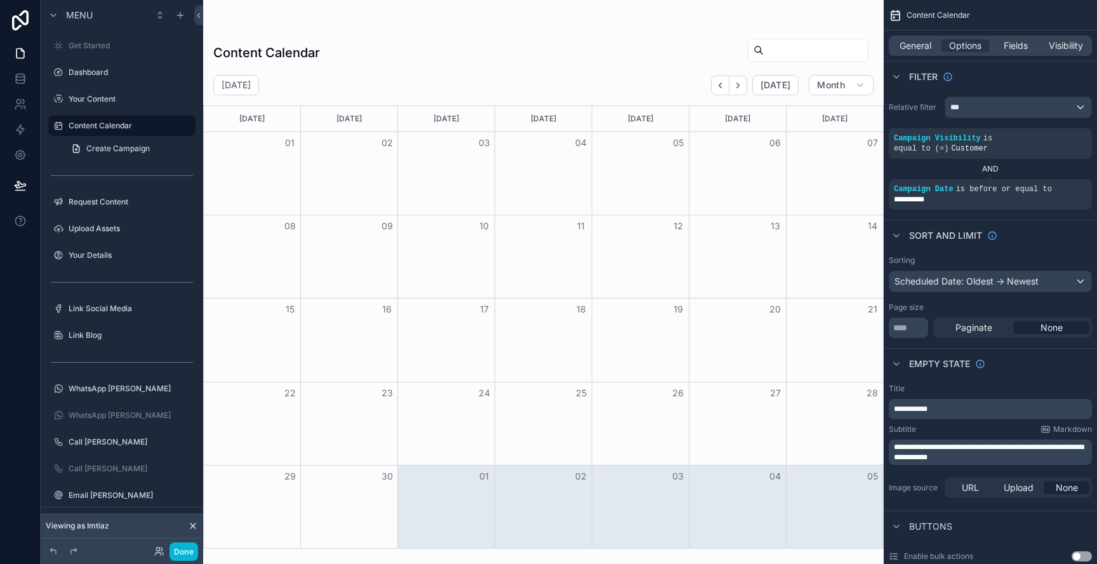
click at [708, 89] on div "[DATE] [DATE] Month" at bounding box center [543, 85] width 680 height 20
click at [723, 89] on icon "Back" at bounding box center [720, 86] width 10 height 10
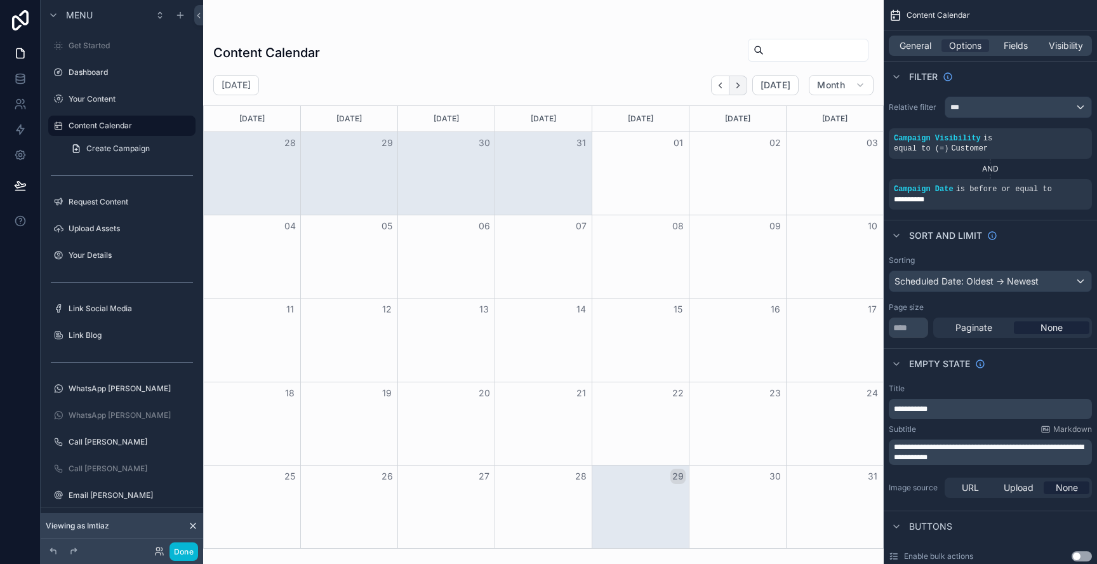
click at [742, 83] on icon "Next" at bounding box center [738, 86] width 10 height 10
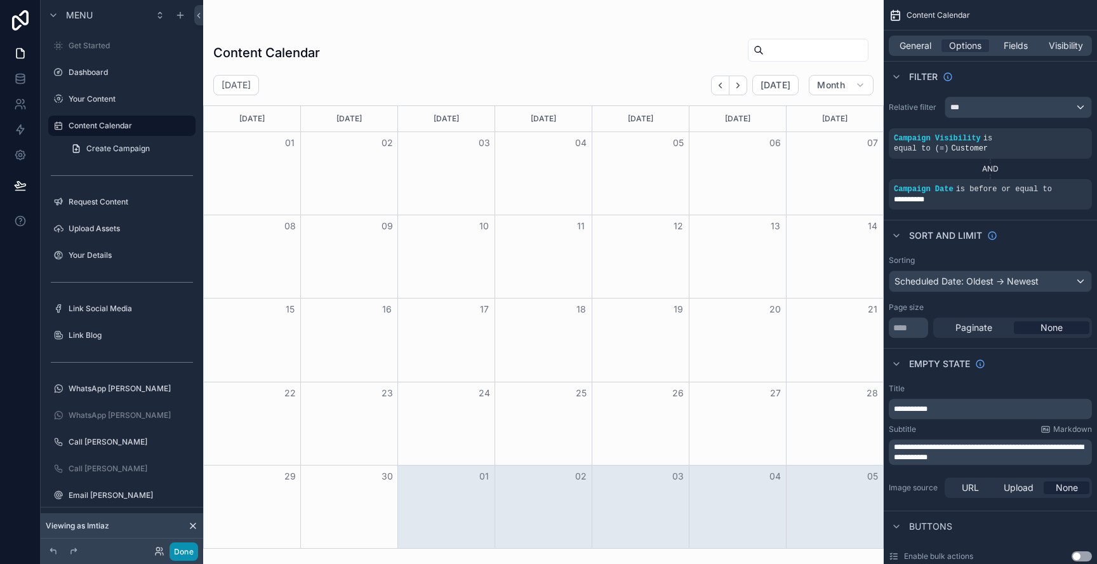
click at [189, 557] on button "Done" at bounding box center [183, 551] width 29 height 18
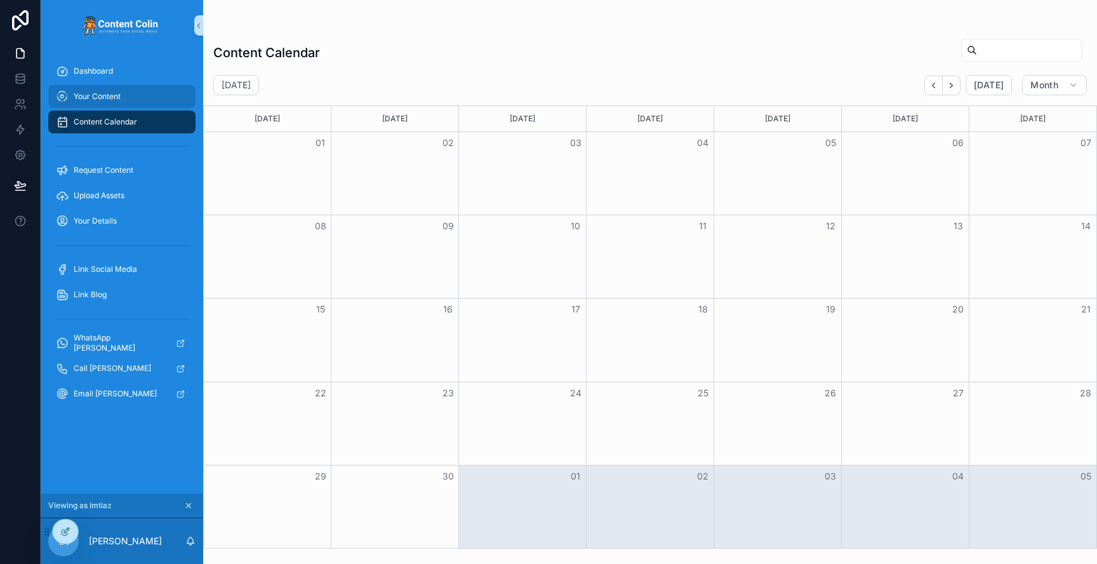
click at [105, 90] on div "Your Content" at bounding box center [122, 96] width 132 height 20
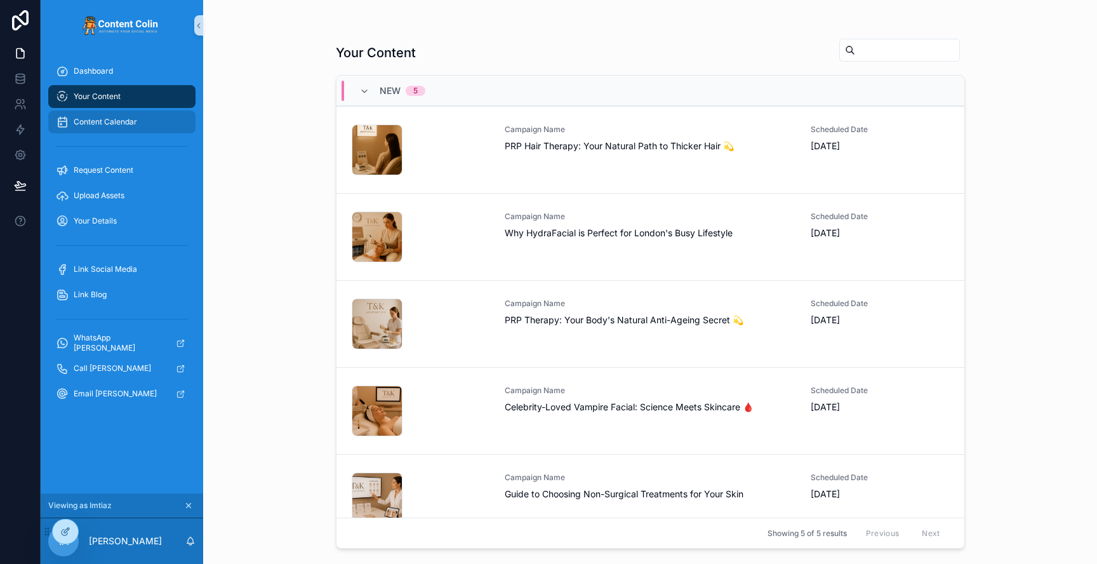
click at [128, 123] on span "Content Calendar" at bounding box center [105, 122] width 63 height 10
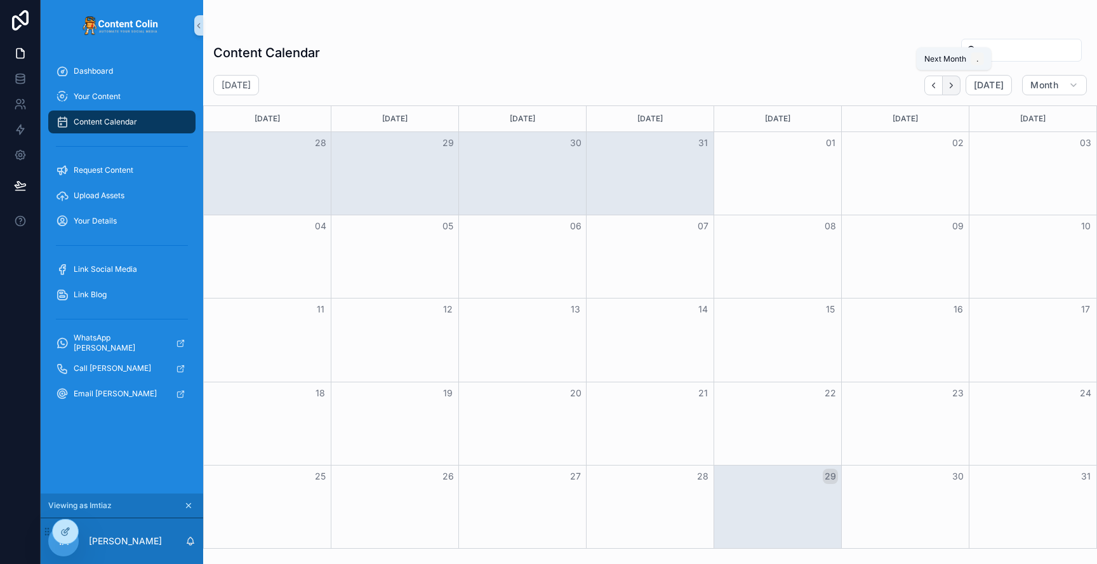
click at [954, 88] on icon "Next" at bounding box center [951, 86] width 10 height 10
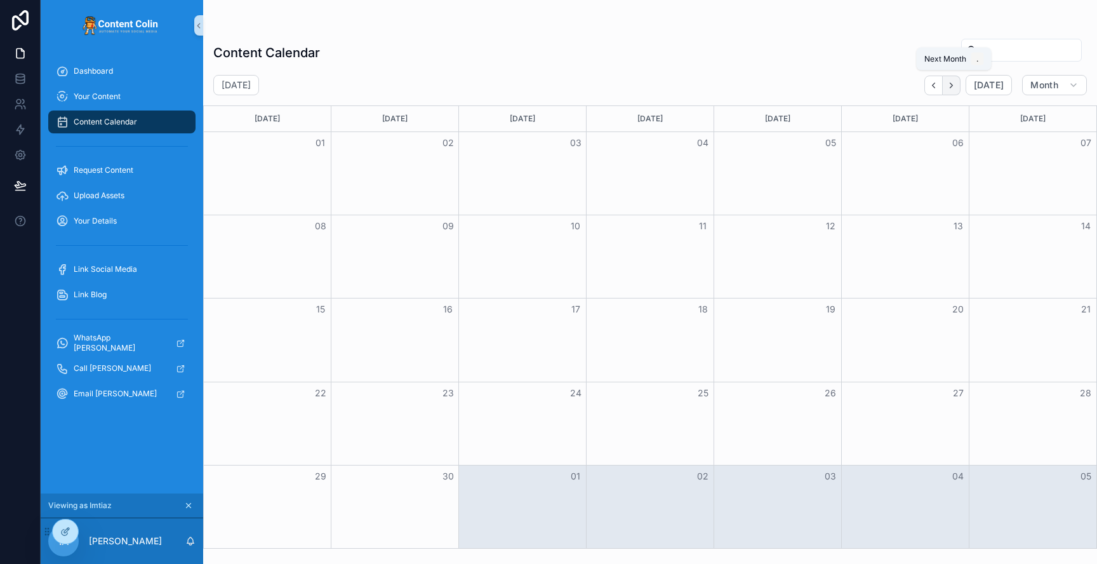
click at [949, 87] on icon "Next" at bounding box center [951, 86] width 10 height 10
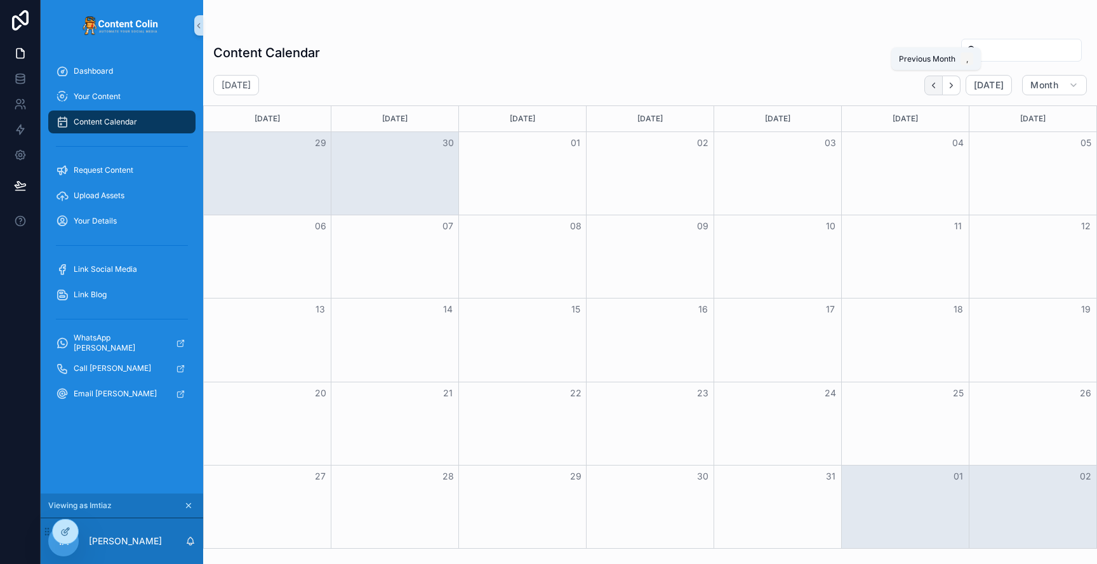
click at [942, 86] on button "Back" at bounding box center [933, 86] width 18 height 20
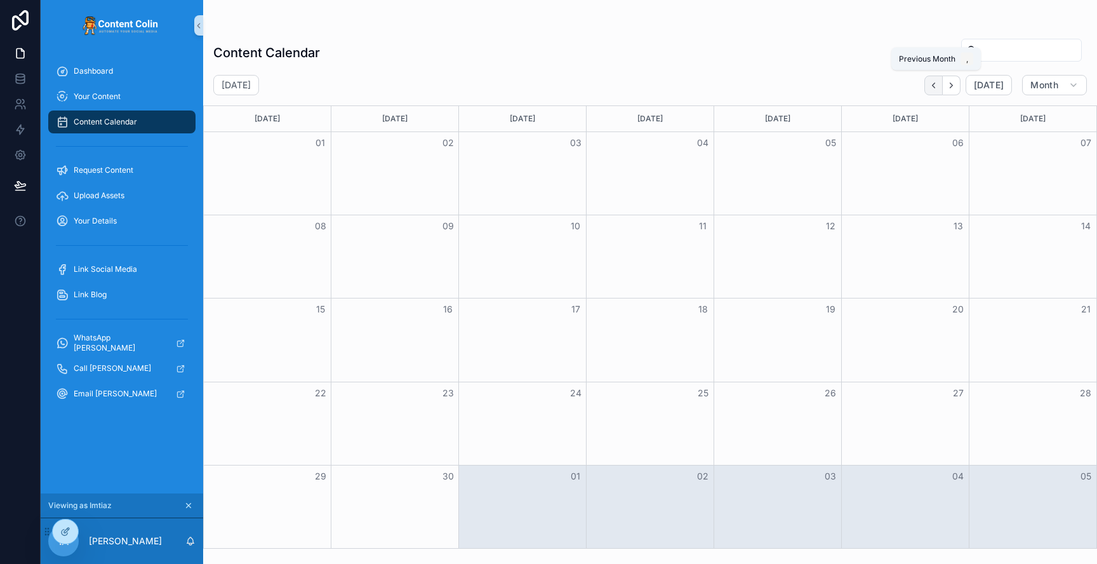
click at [938, 87] on icon "Back" at bounding box center [934, 86] width 10 height 10
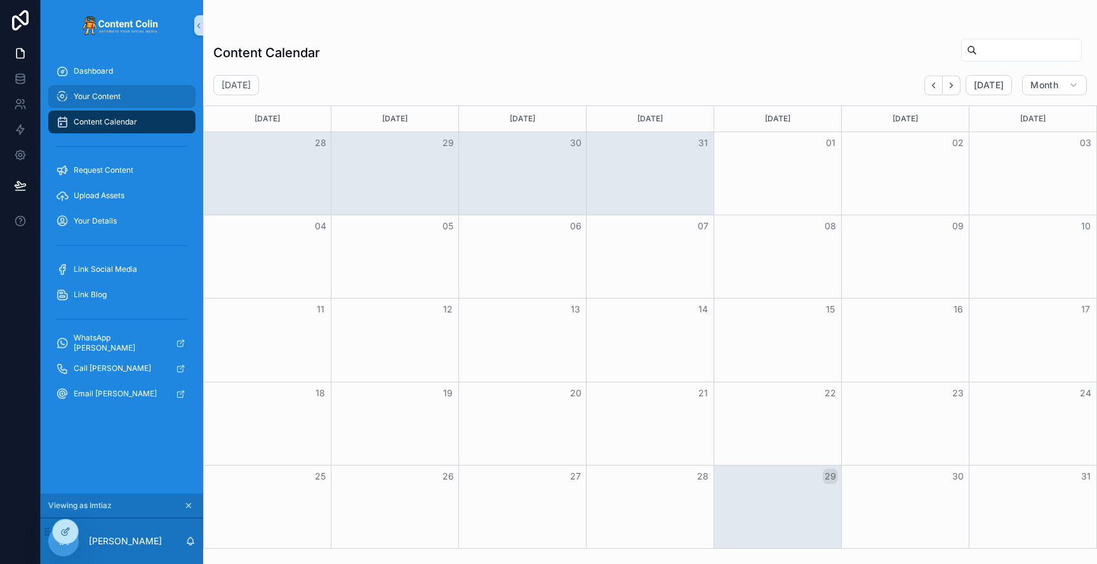
click at [103, 102] on div "Your Content" at bounding box center [122, 96] width 132 height 20
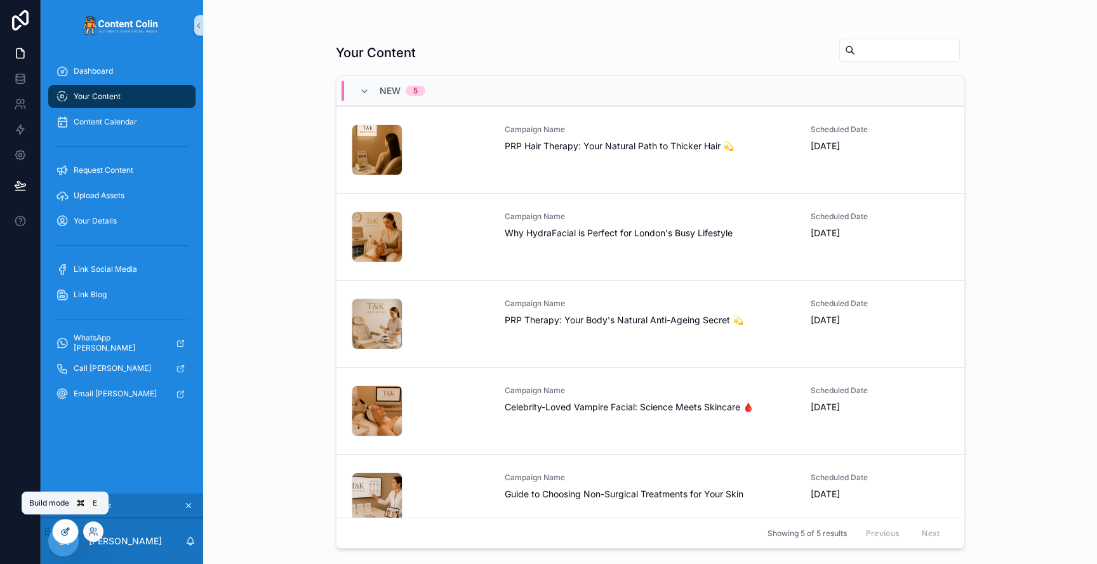
click at [67, 528] on icon at bounding box center [65, 531] width 10 height 10
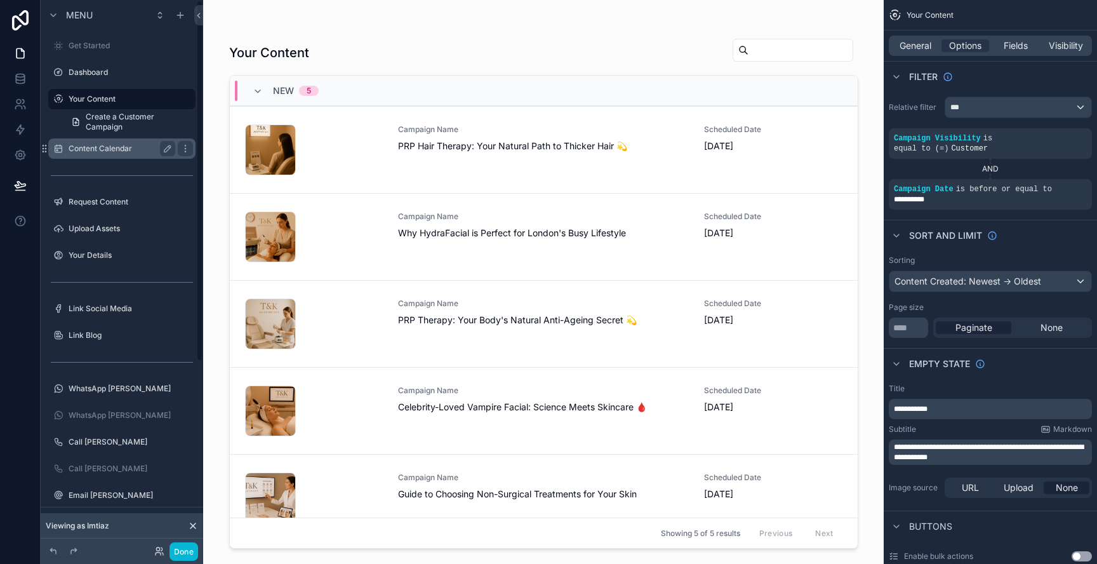
click at [120, 150] on label "Content Calendar" at bounding box center [120, 148] width 102 height 10
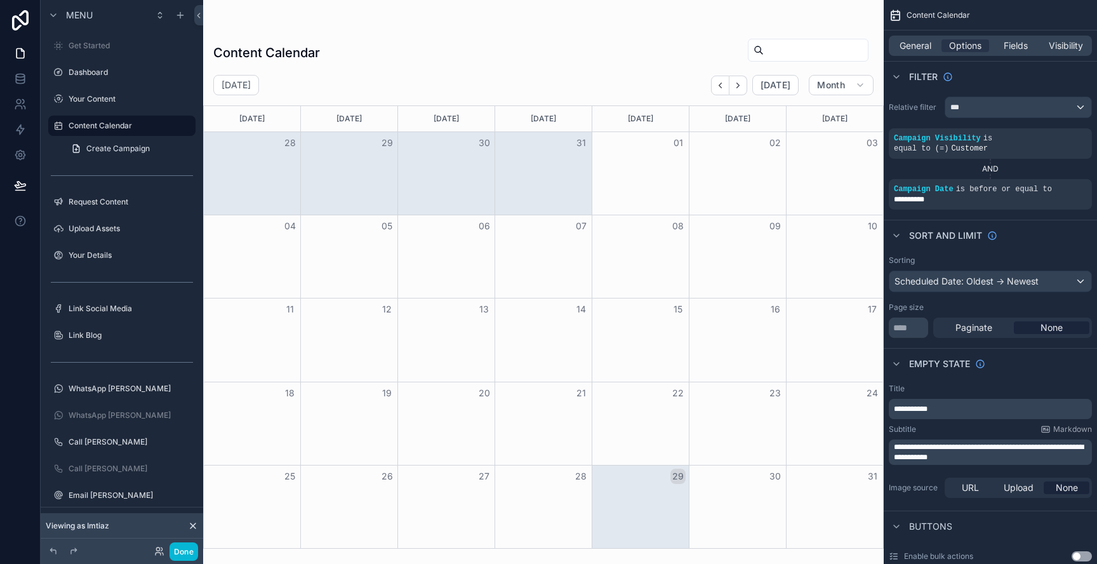
click at [738, 83] on div "scrollable content" at bounding box center [543, 282] width 680 height 564
click at [739, 84] on icon "Next" at bounding box center [738, 85] width 3 height 5
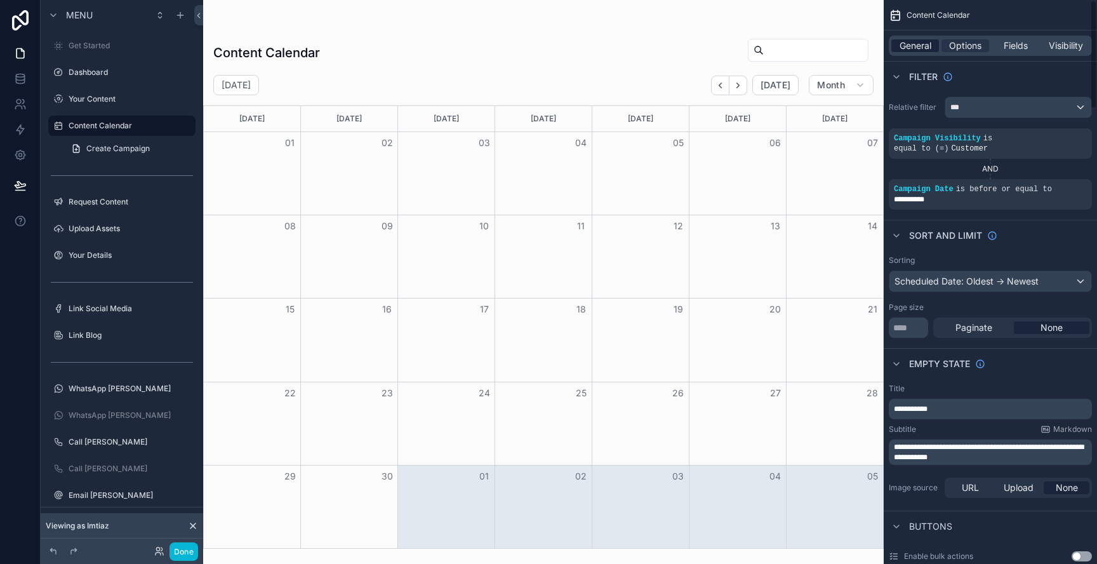
click at [908, 39] on span "General" at bounding box center [915, 45] width 32 height 13
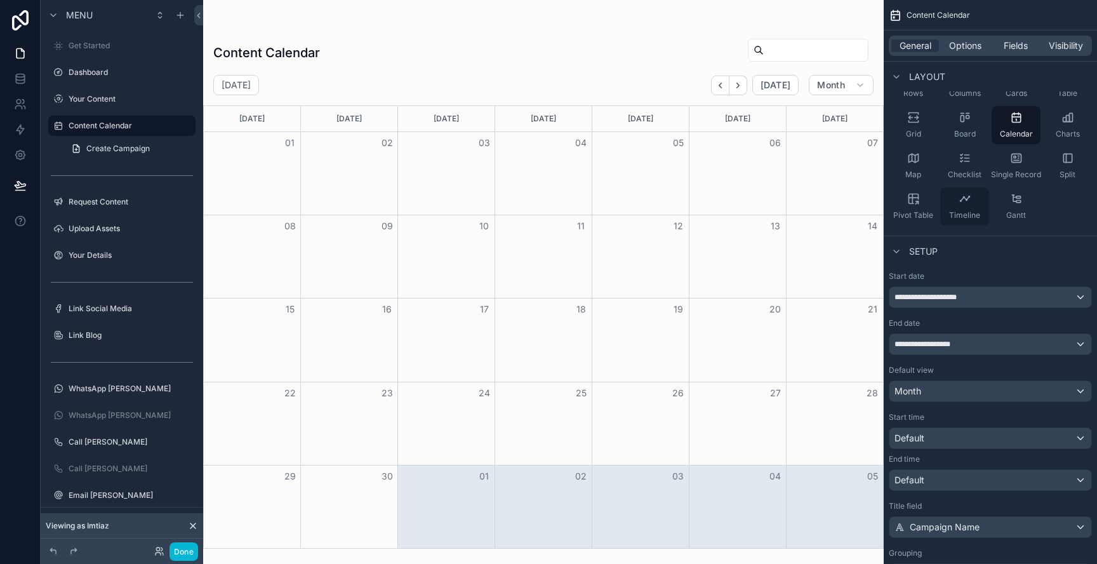
scroll to position [109, 0]
